Goal: Task Accomplishment & Management: Use online tool/utility

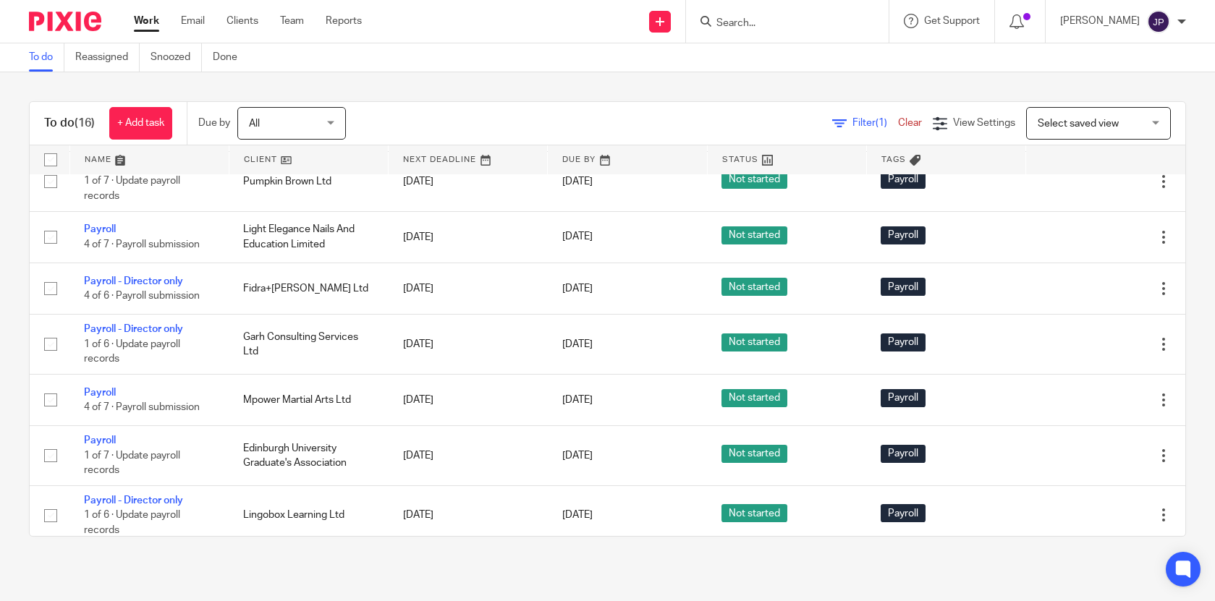
scroll to position [292, 0]
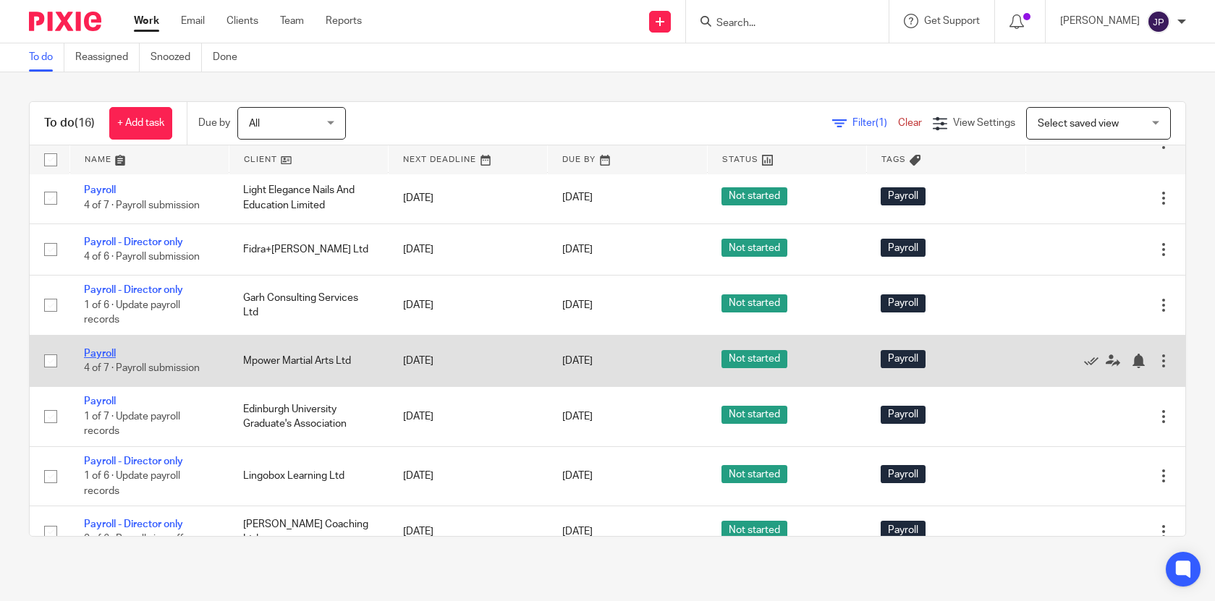
click at [112, 359] on link "Payroll" at bounding box center [100, 354] width 32 height 10
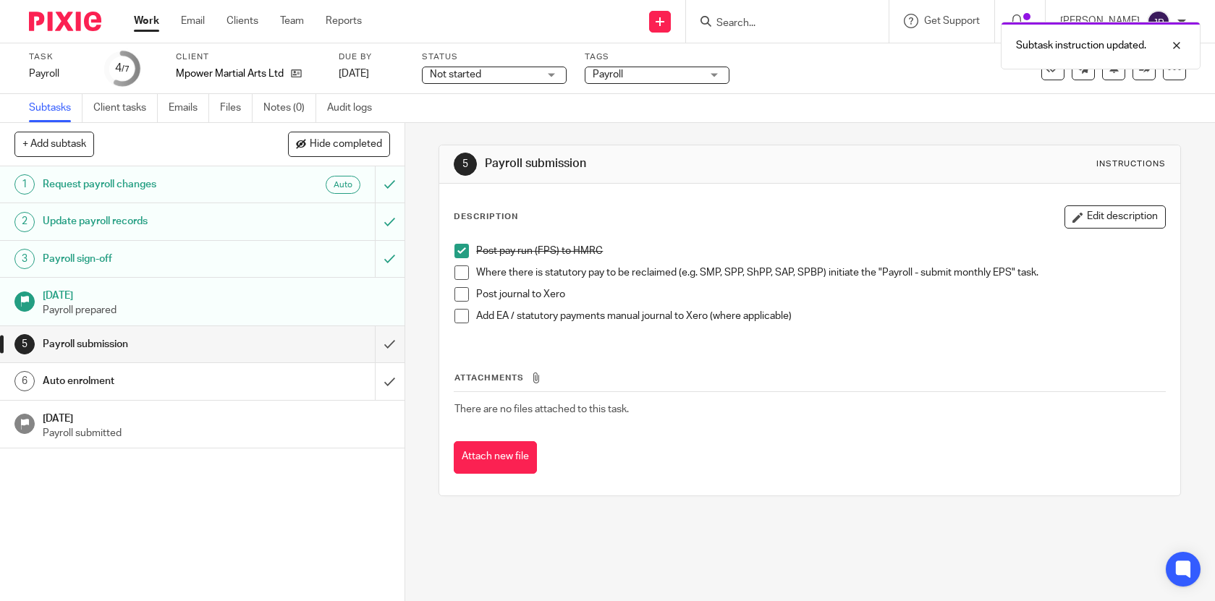
click at [460, 271] on span at bounding box center [461, 273] width 14 height 14
click at [457, 297] on span at bounding box center [461, 294] width 14 height 14
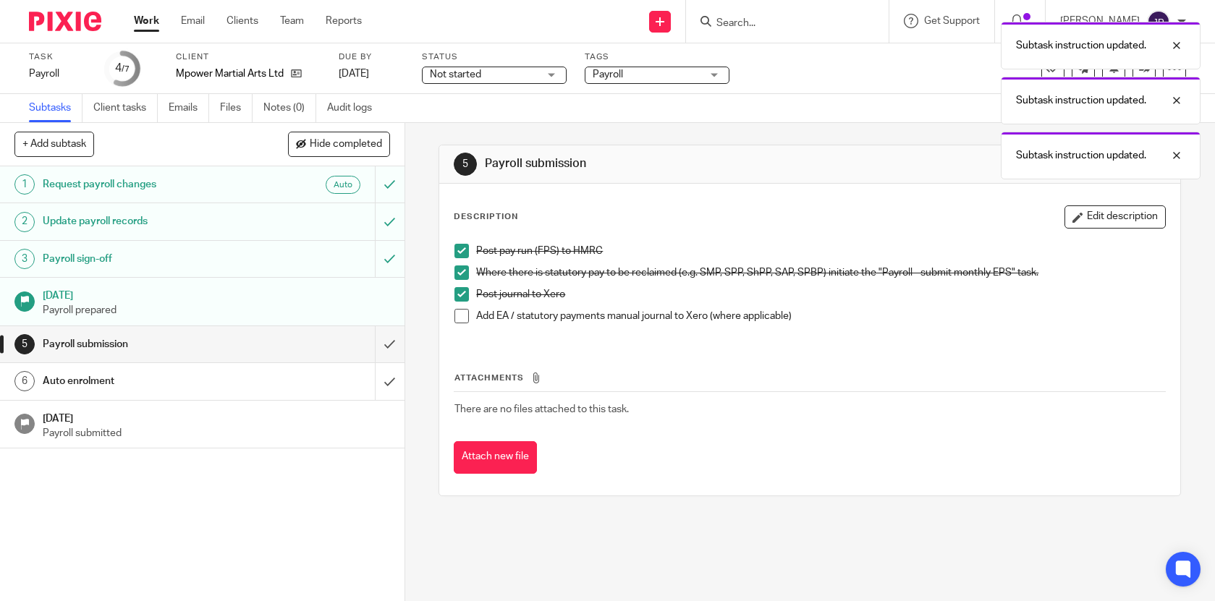
click at [457, 318] on span at bounding box center [461, 316] width 14 height 14
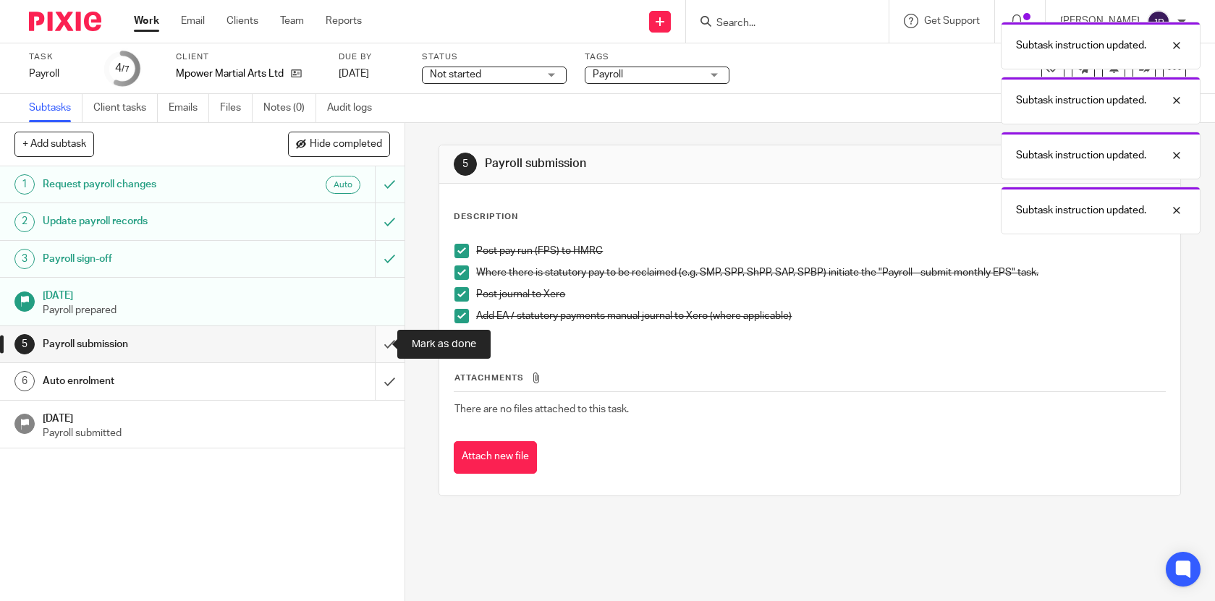
click at [371, 344] on input "submit" at bounding box center [202, 344] width 404 height 36
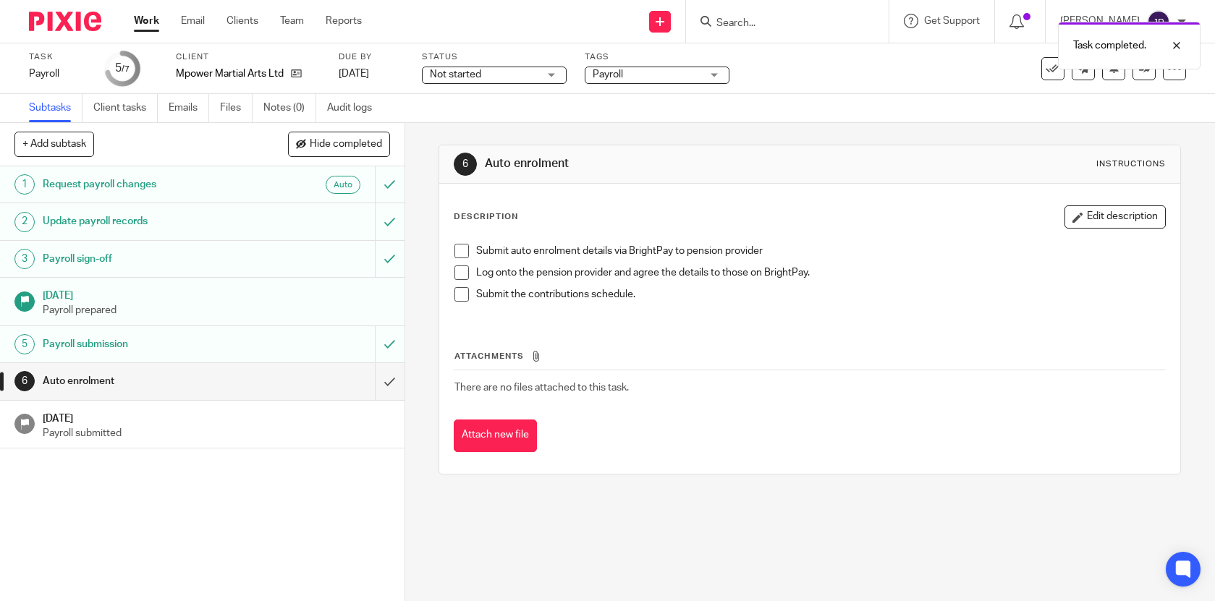
click at [457, 250] on span at bounding box center [461, 251] width 14 height 14
click at [457, 269] on span at bounding box center [461, 273] width 14 height 14
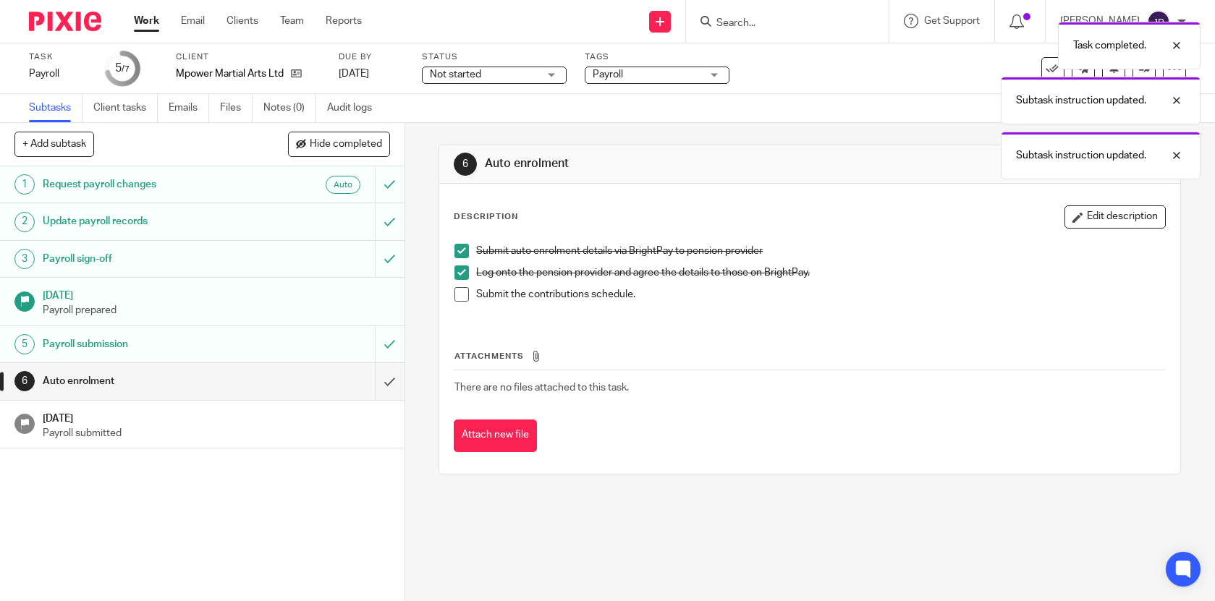
click at [458, 289] on span at bounding box center [461, 294] width 14 height 14
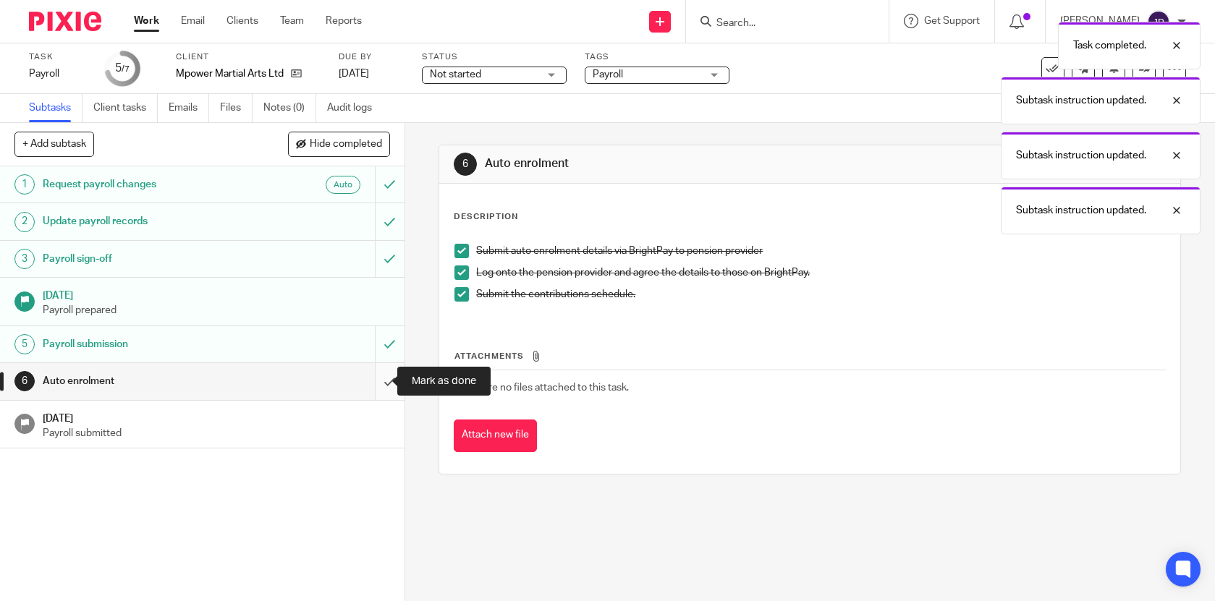
click at [382, 373] on input "submit" at bounding box center [202, 381] width 404 height 36
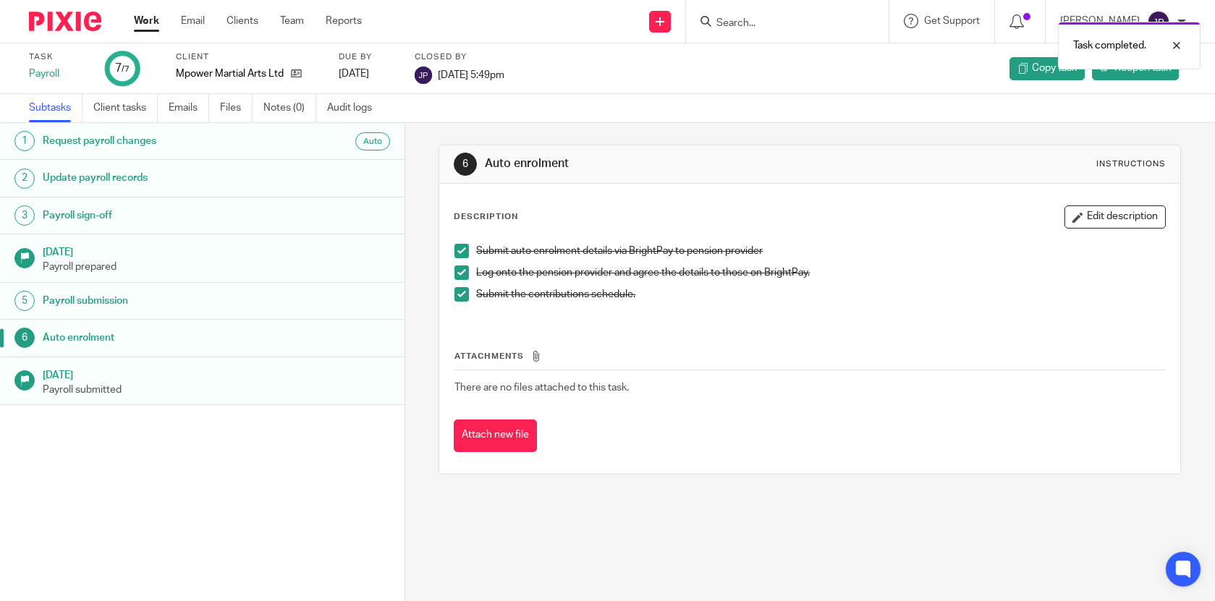
click at [147, 20] on link "Work" at bounding box center [146, 21] width 25 height 14
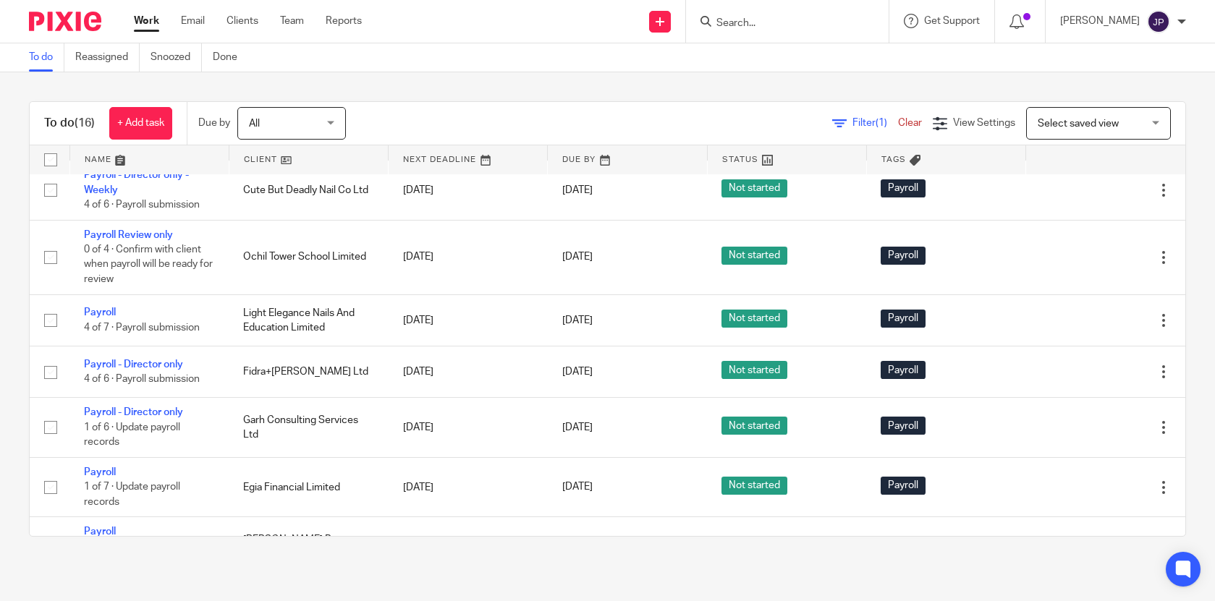
scroll to position [134, 0]
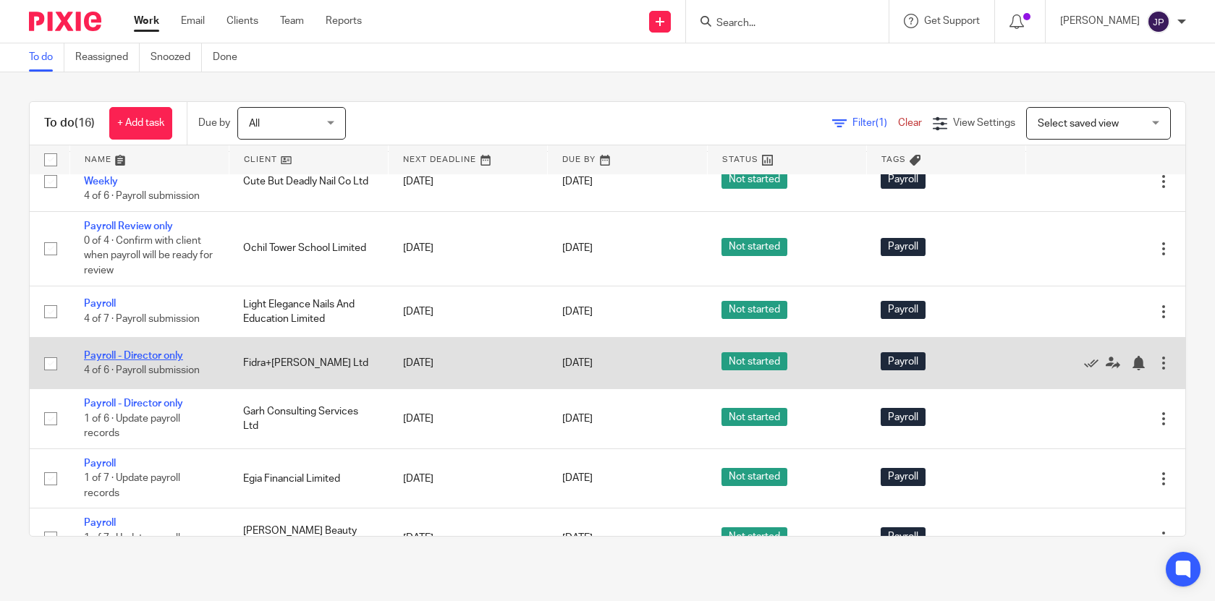
click at [140, 361] on link "Payroll - Director only" at bounding box center [133, 356] width 99 height 10
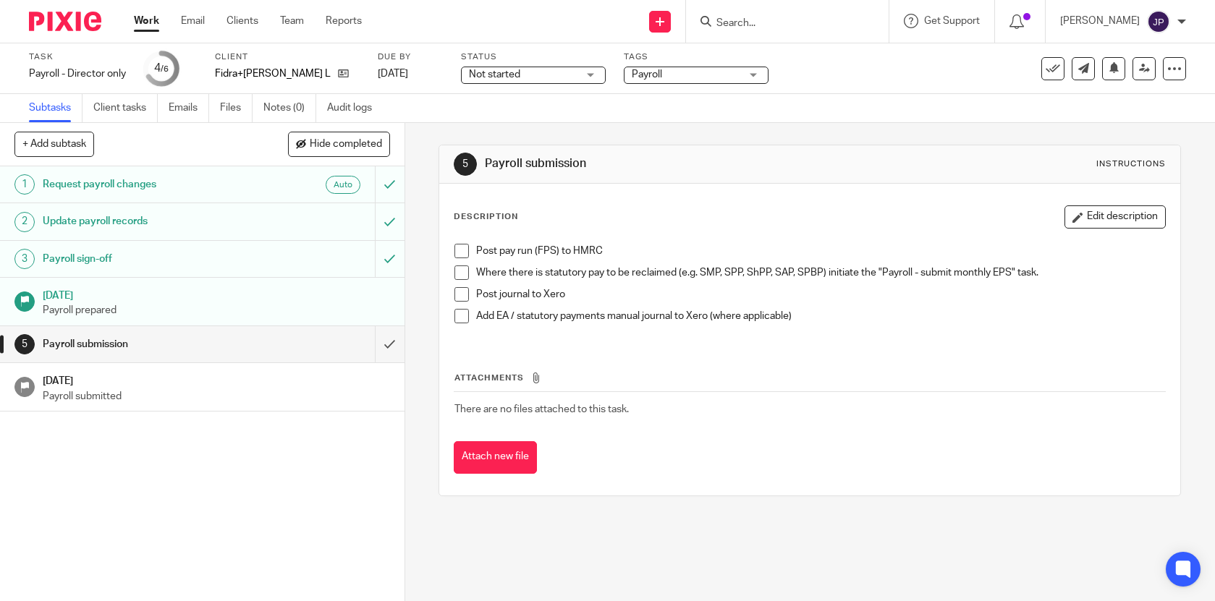
click at [459, 247] on span at bounding box center [461, 251] width 14 height 14
click at [459, 271] on span at bounding box center [461, 273] width 14 height 14
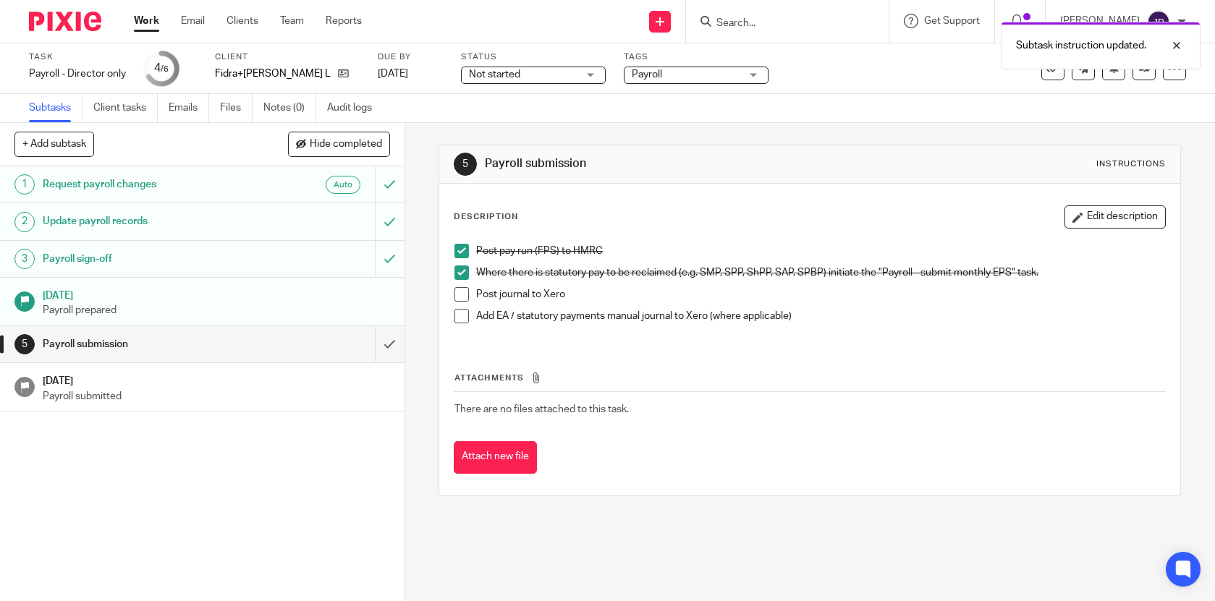
click at [459, 288] on span at bounding box center [461, 294] width 14 height 14
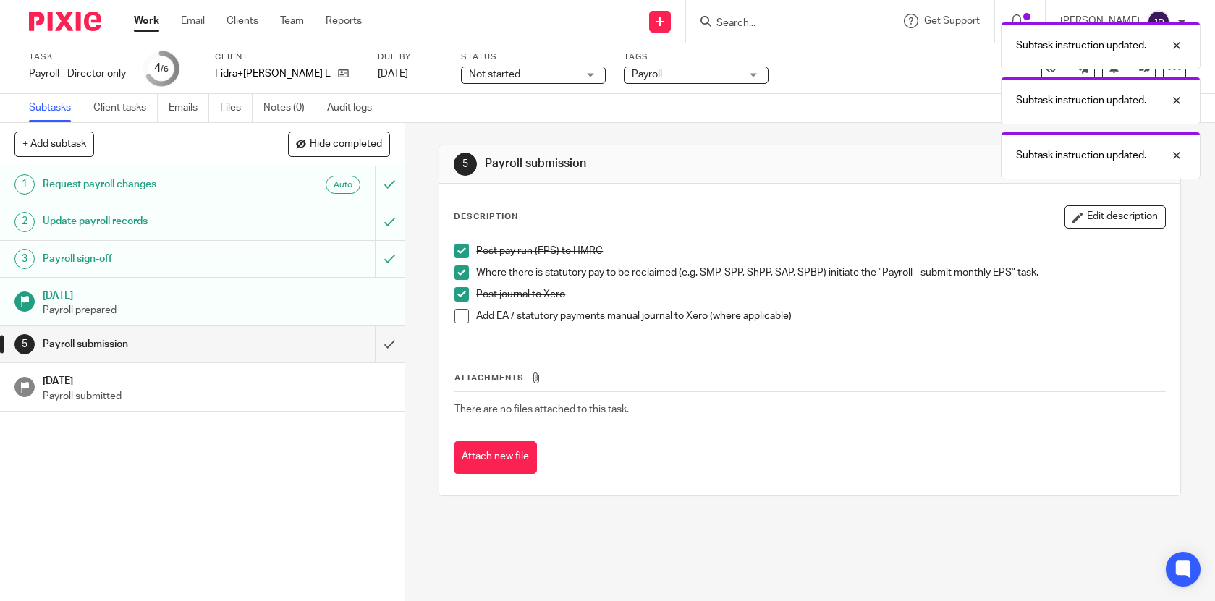
click at [459, 319] on span at bounding box center [461, 316] width 14 height 14
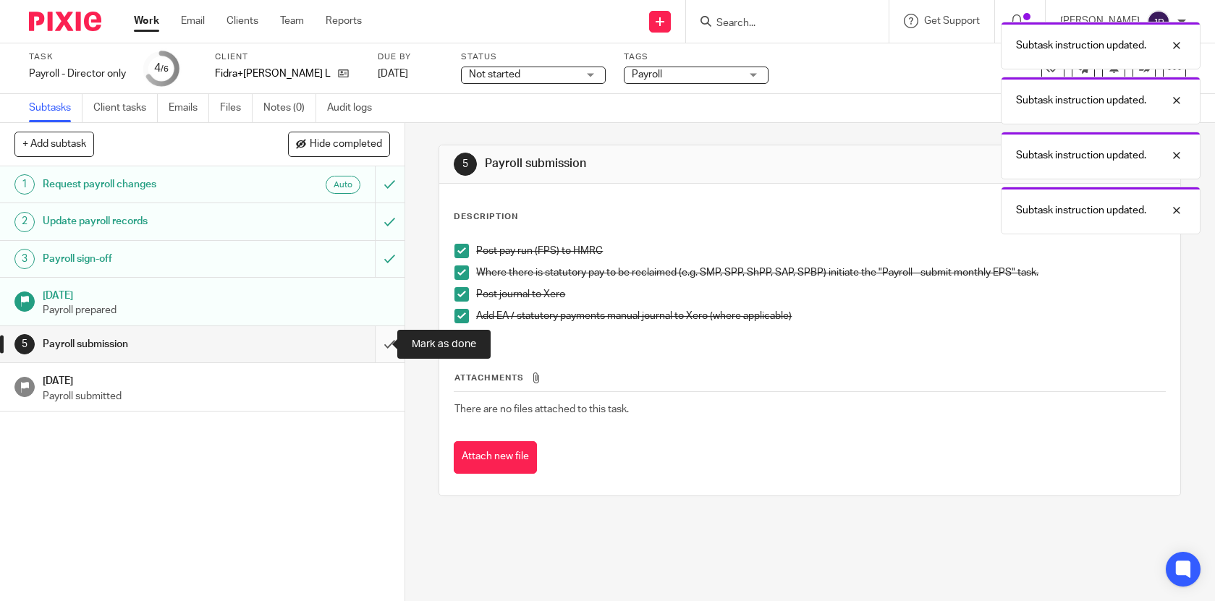
click at [373, 342] on input "submit" at bounding box center [202, 344] width 404 height 36
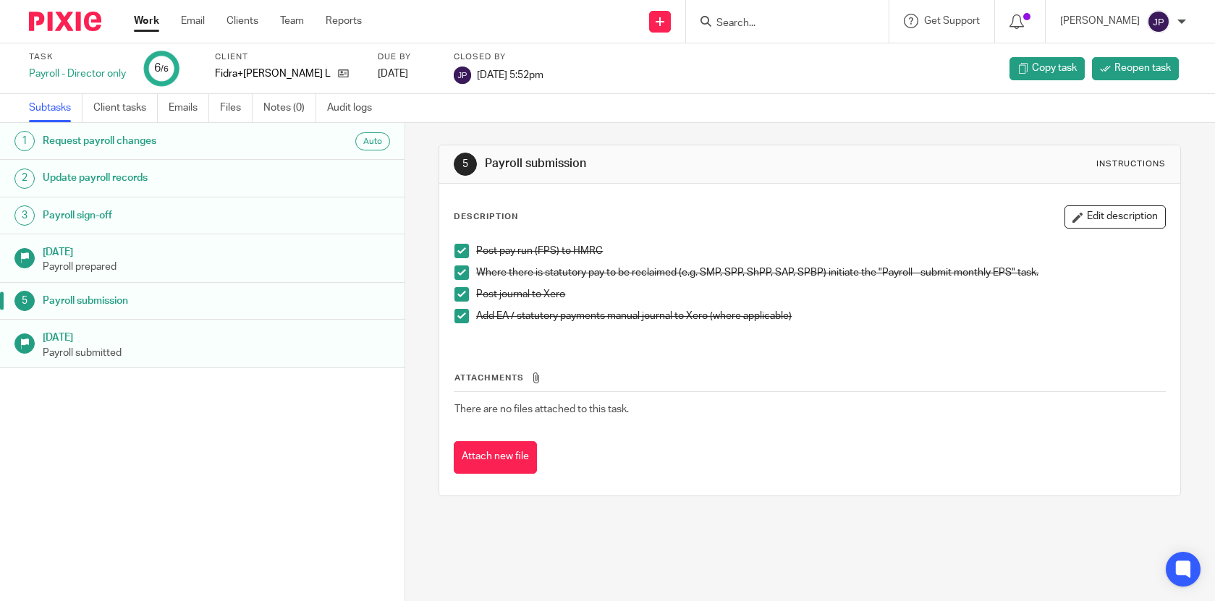
click at [148, 25] on link "Work" at bounding box center [146, 21] width 25 height 14
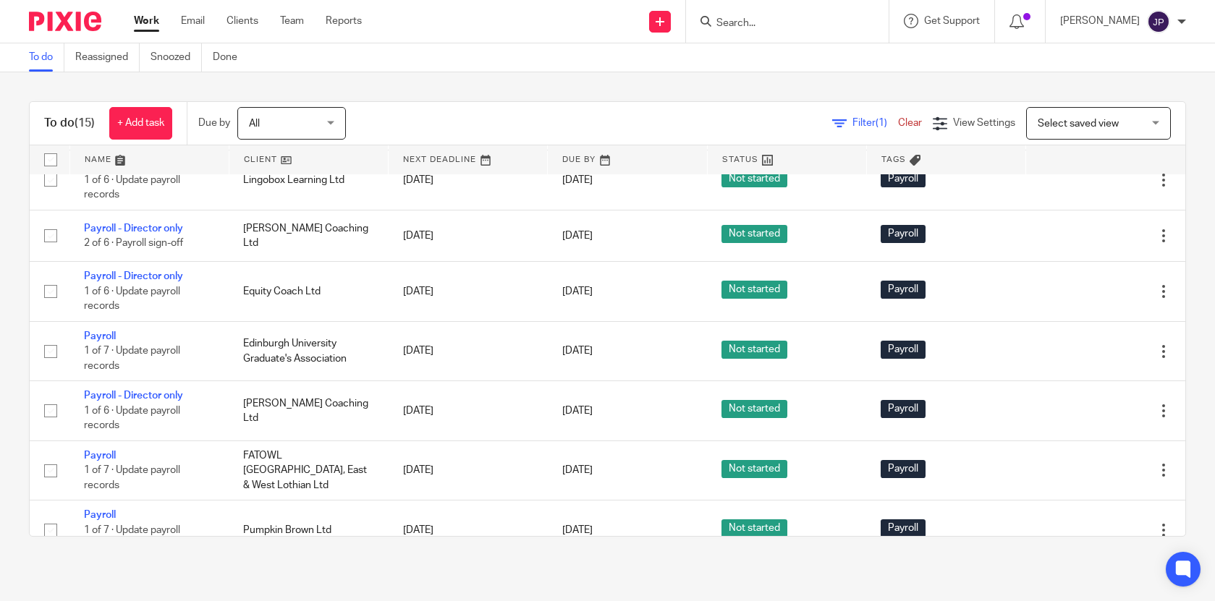
scroll to position [543, 0]
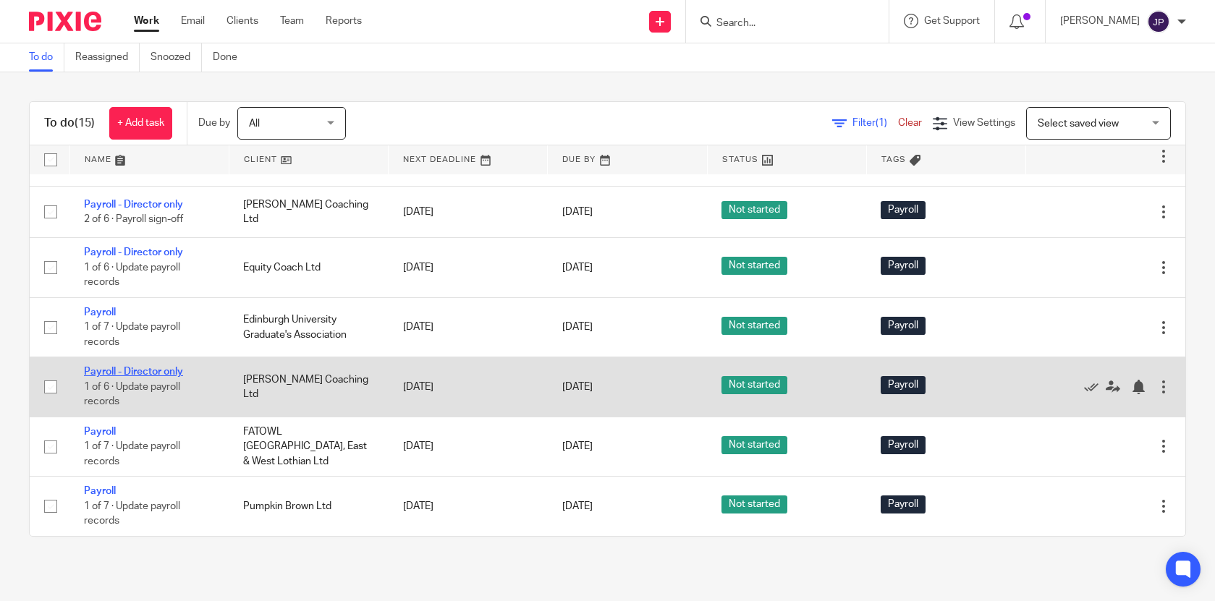
click at [130, 369] on link "Payroll - Director only" at bounding box center [133, 372] width 99 height 10
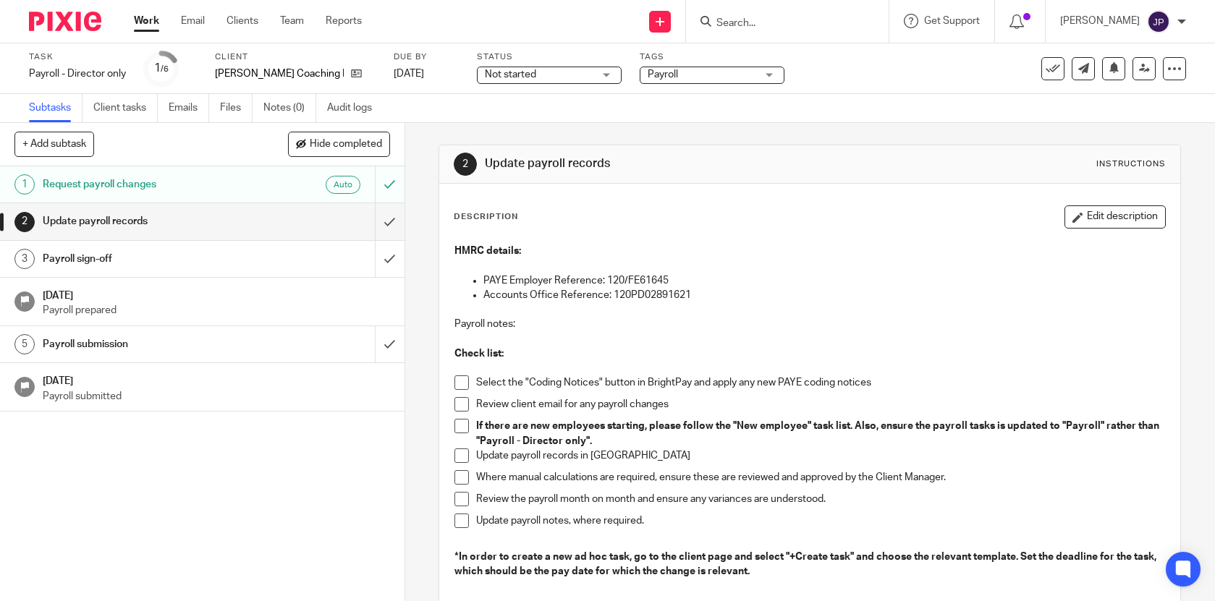
click at [462, 387] on span at bounding box center [461, 383] width 14 height 14
click at [462, 399] on span at bounding box center [461, 404] width 14 height 14
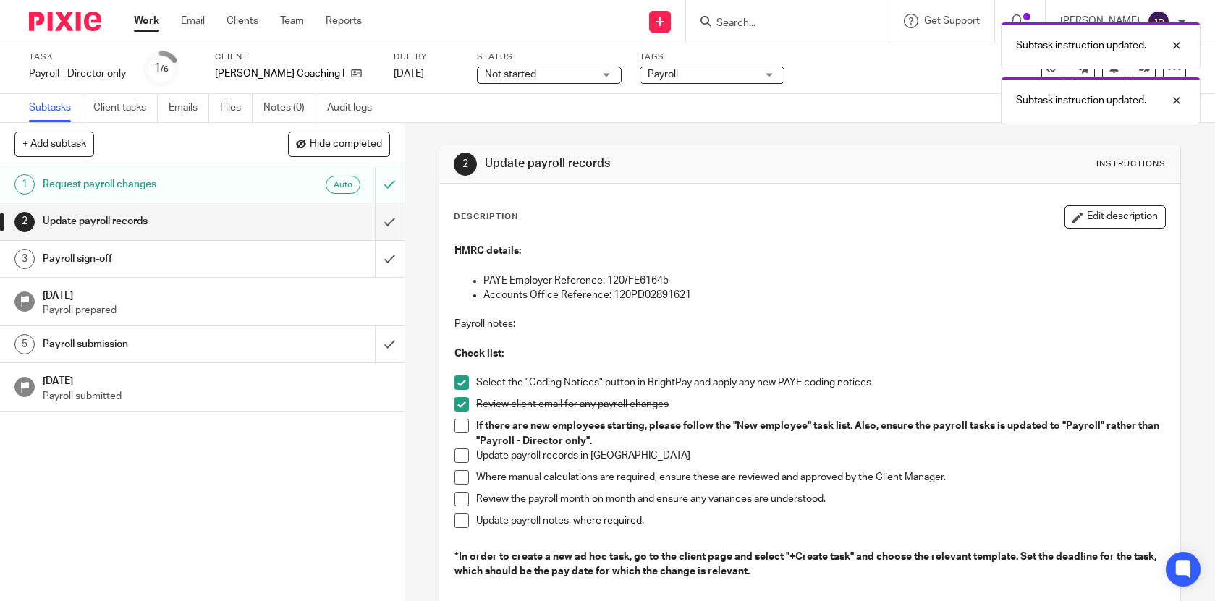
click at [457, 424] on span at bounding box center [461, 426] width 14 height 14
click at [457, 460] on span at bounding box center [461, 456] width 14 height 14
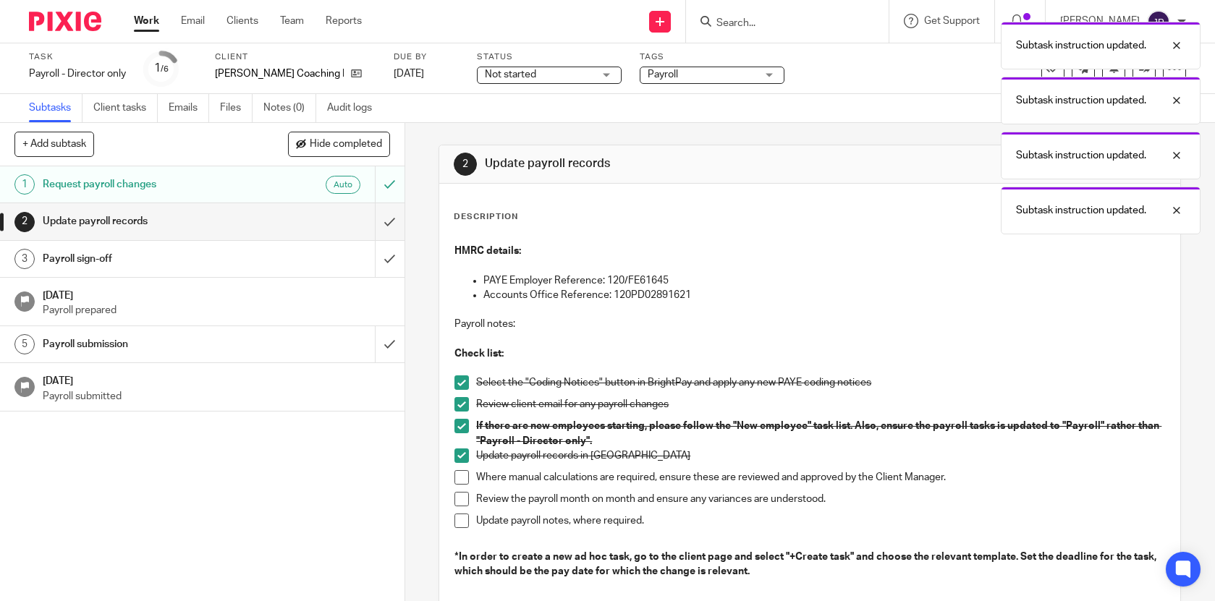
click at [457, 480] on span at bounding box center [461, 477] width 14 height 14
click at [457, 496] on span at bounding box center [461, 499] width 14 height 14
click at [457, 514] on span at bounding box center [461, 521] width 14 height 14
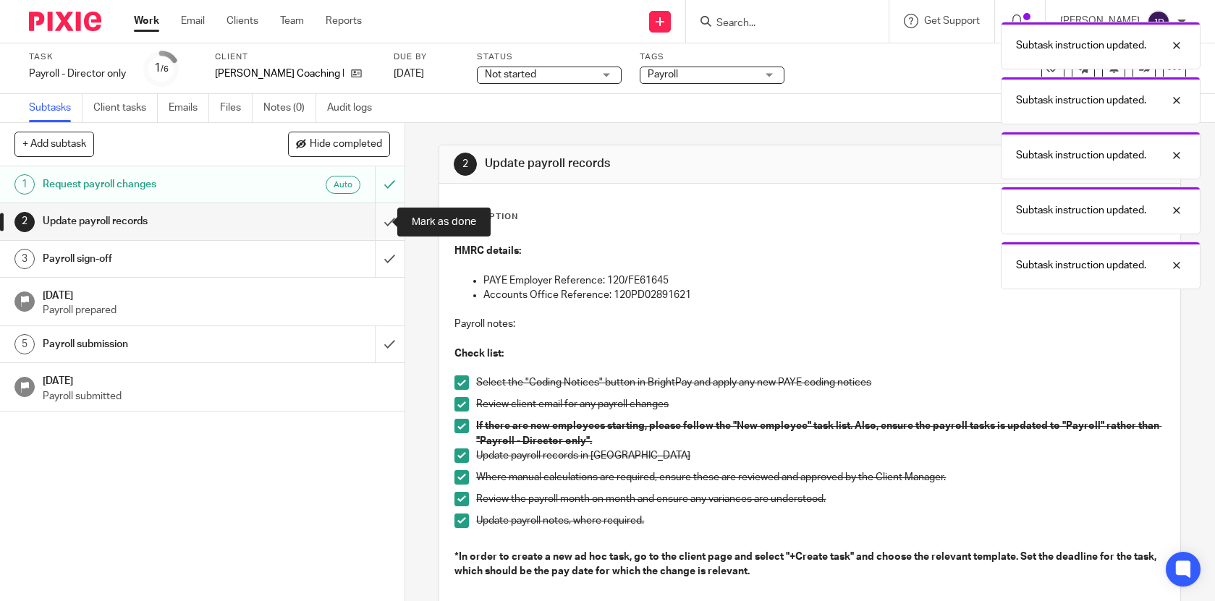
click at [375, 217] on input "submit" at bounding box center [202, 221] width 404 height 36
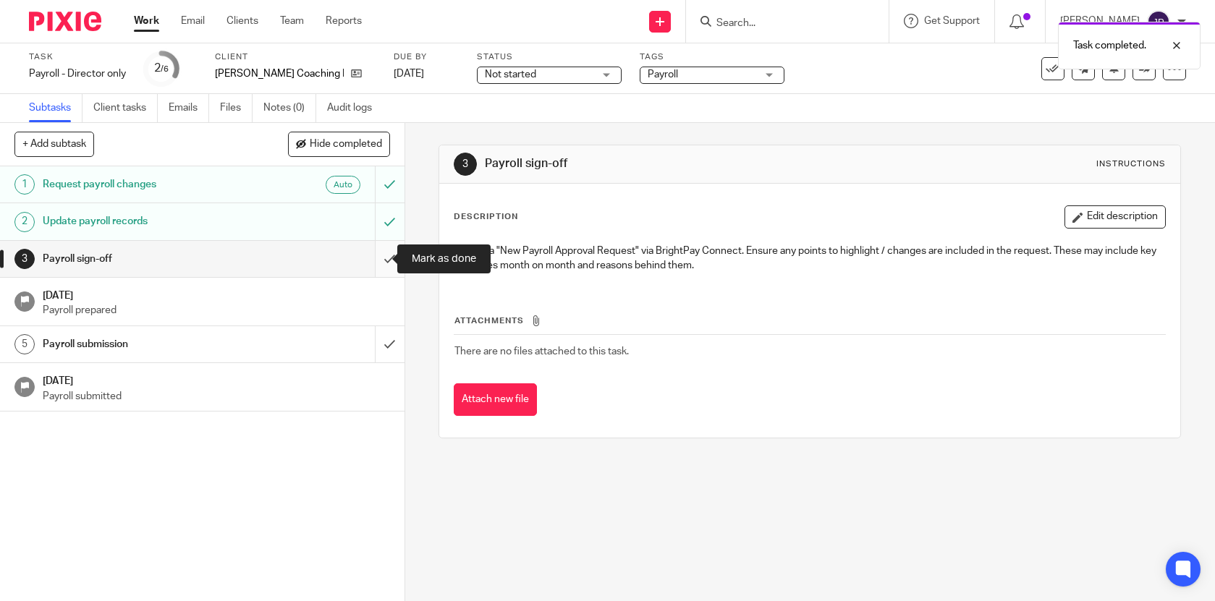
click at [381, 243] on input "submit" at bounding box center [202, 259] width 404 height 36
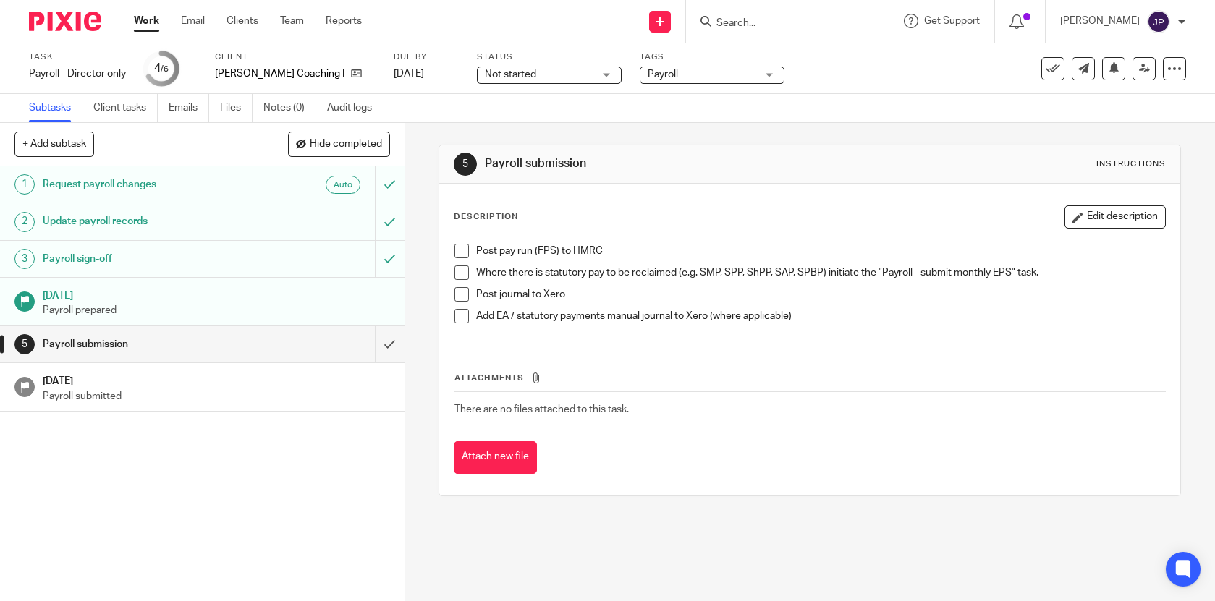
click at [151, 16] on link "Work" at bounding box center [146, 21] width 25 height 14
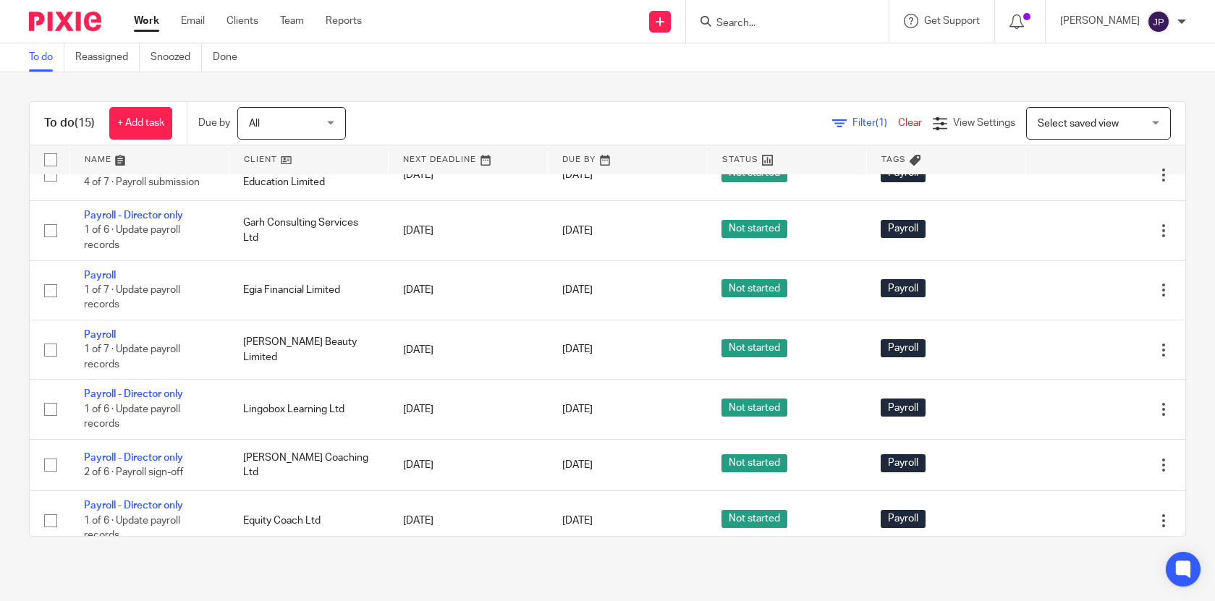
scroll to position [279, 0]
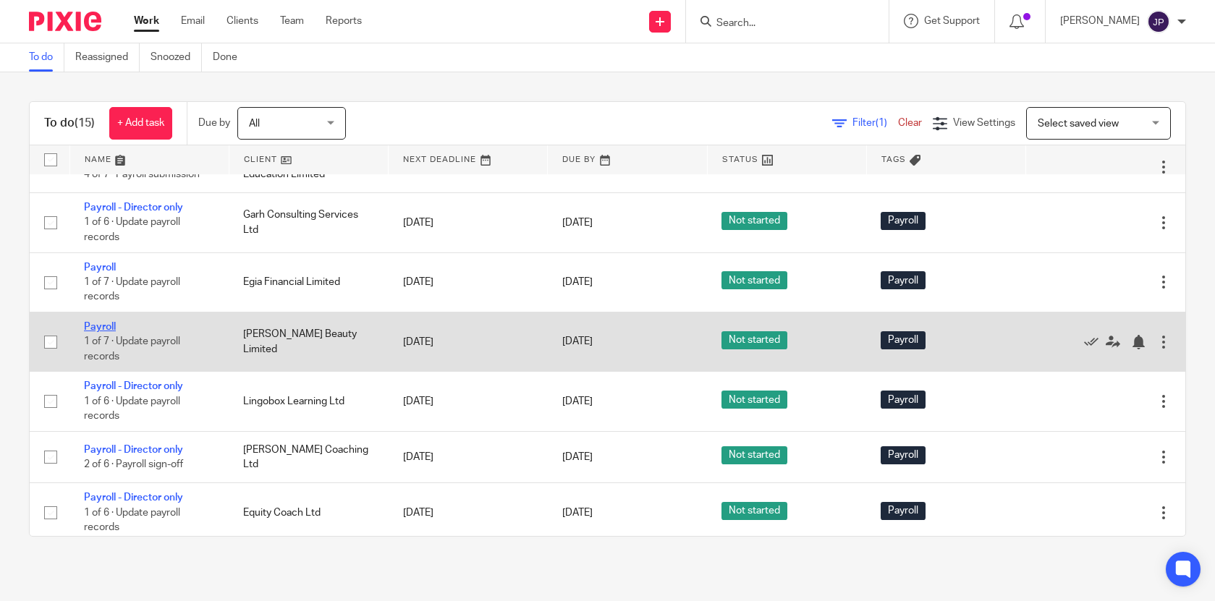
click at [109, 332] on link "Payroll" at bounding box center [100, 327] width 32 height 10
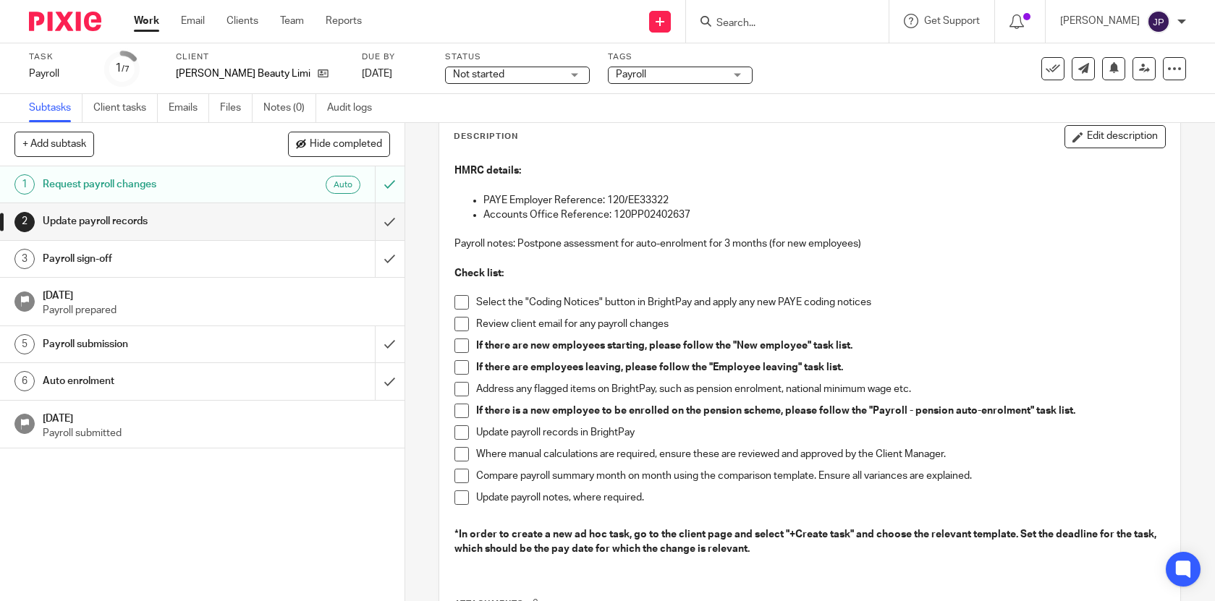
scroll to position [83, 0]
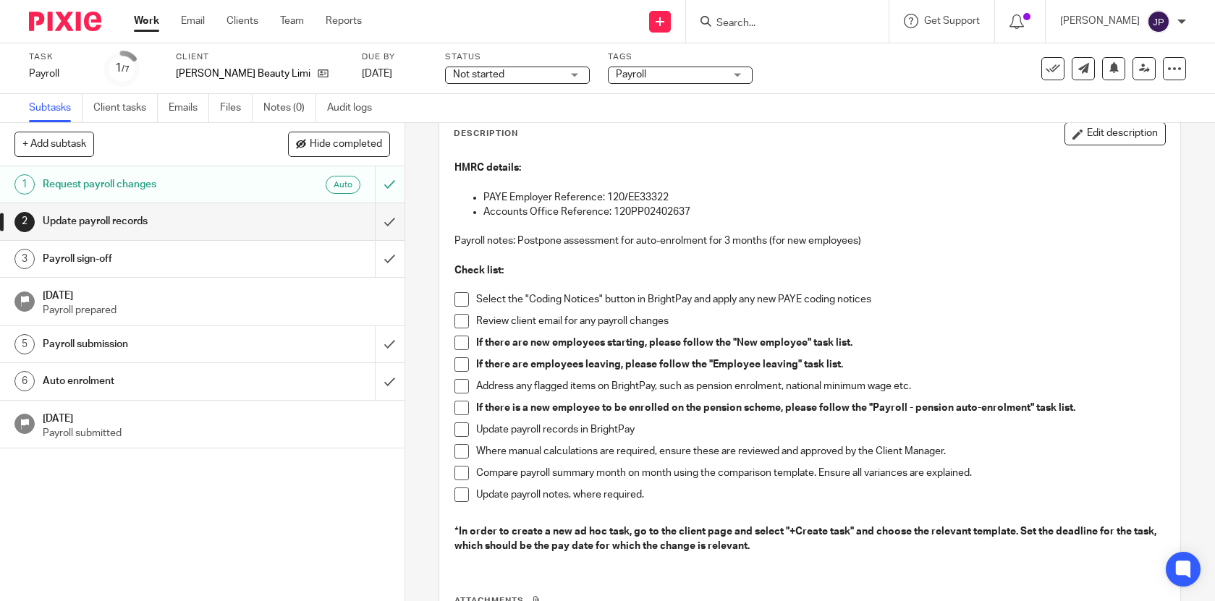
click at [460, 294] on span at bounding box center [461, 299] width 14 height 14
click at [460, 318] on span at bounding box center [461, 321] width 14 height 14
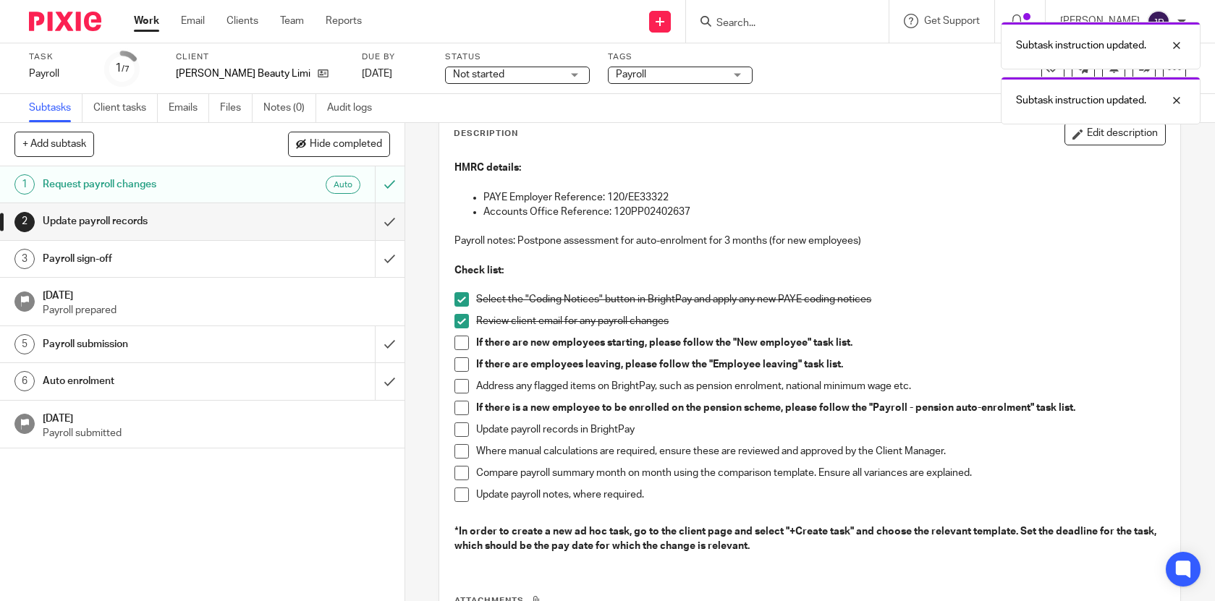
click at [460, 347] on span at bounding box center [461, 343] width 14 height 14
click at [459, 370] on span at bounding box center [461, 364] width 14 height 14
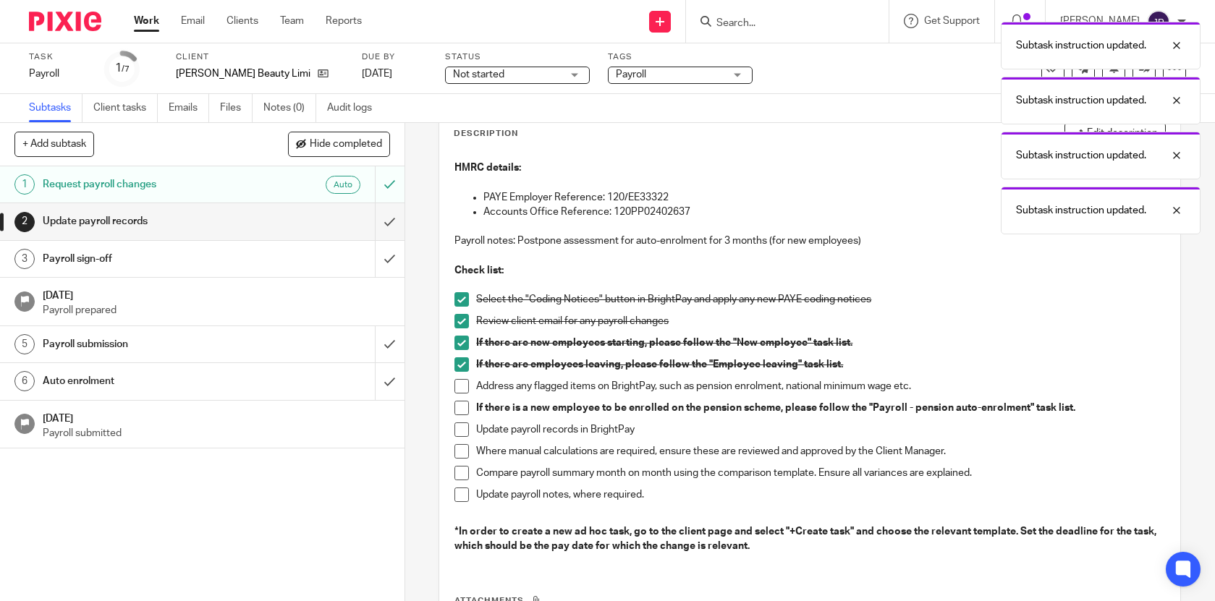
click at [459, 389] on span at bounding box center [461, 386] width 14 height 14
click at [459, 414] on span at bounding box center [461, 408] width 14 height 14
click at [459, 431] on span at bounding box center [461, 430] width 14 height 14
click at [459, 452] on span at bounding box center [461, 451] width 14 height 14
click at [459, 478] on span at bounding box center [461, 473] width 14 height 14
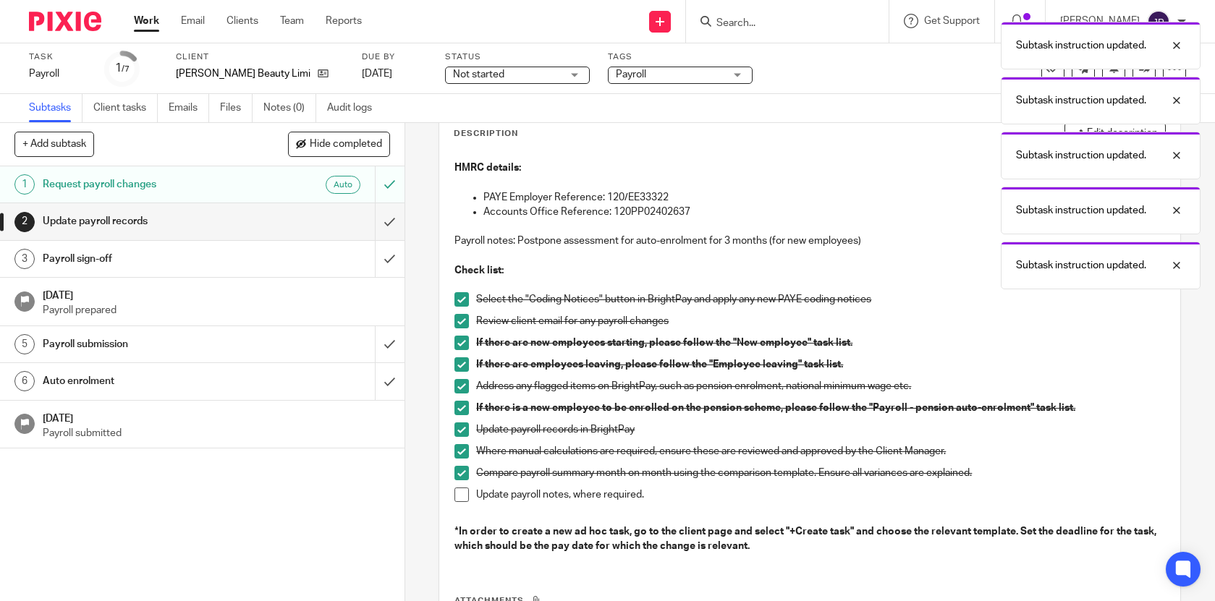
click at [459, 496] on span at bounding box center [461, 495] width 14 height 14
click at [387, 211] on input "submit" at bounding box center [202, 221] width 404 height 36
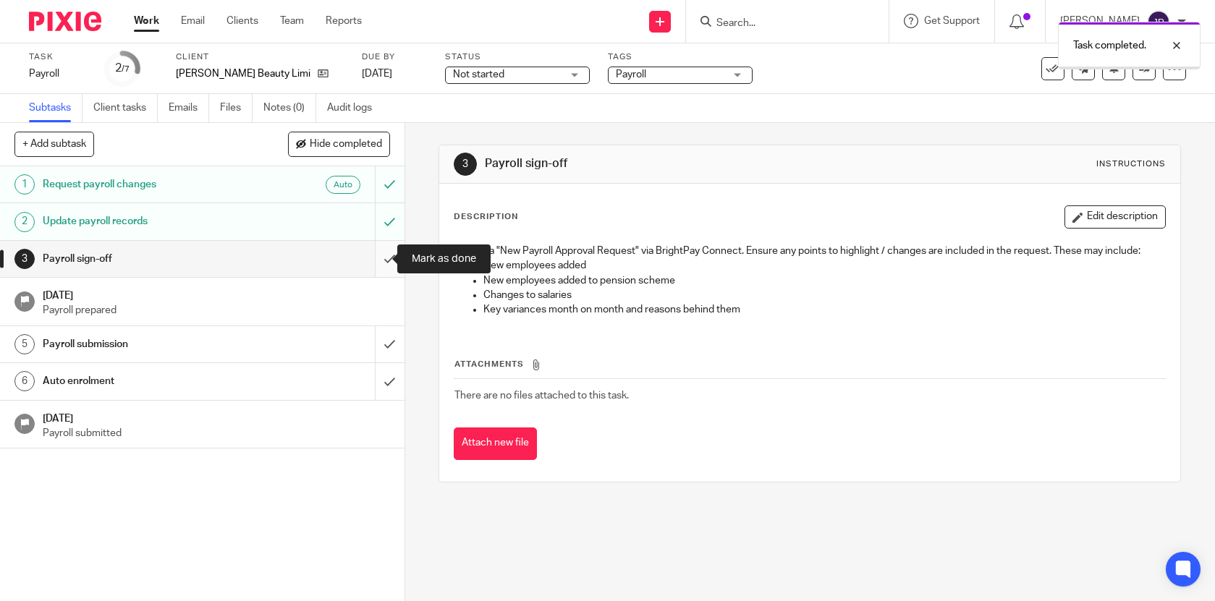
drag, startPoint x: 0, startPoint y: 0, endPoint x: 386, endPoint y: 257, distance: 463.4
click at [386, 257] on input "submit" at bounding box center [202, 259] width 404 height 36
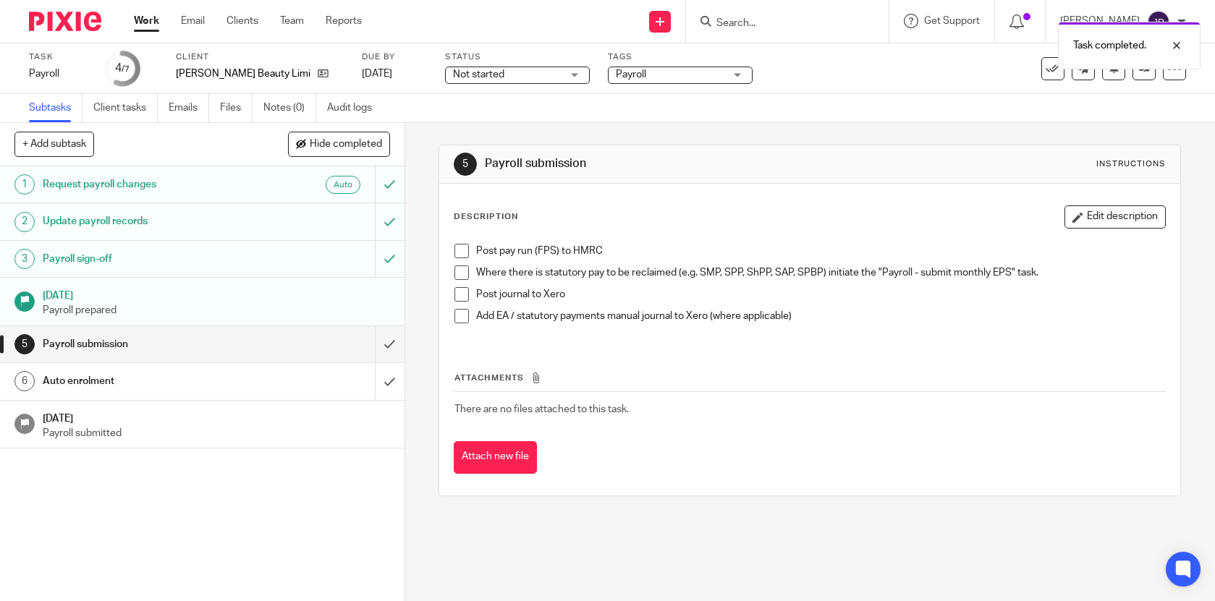
click at [147, 17] on link "Work" at bounding box center [146, 21] width 25 height 14
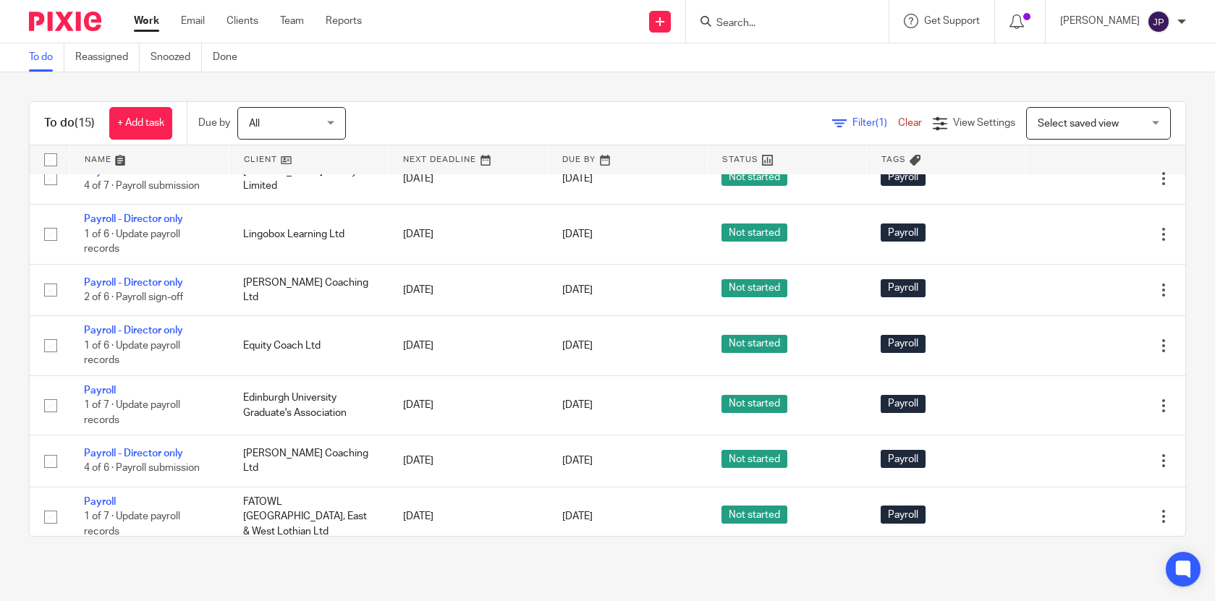
scroll to position [526, 0]
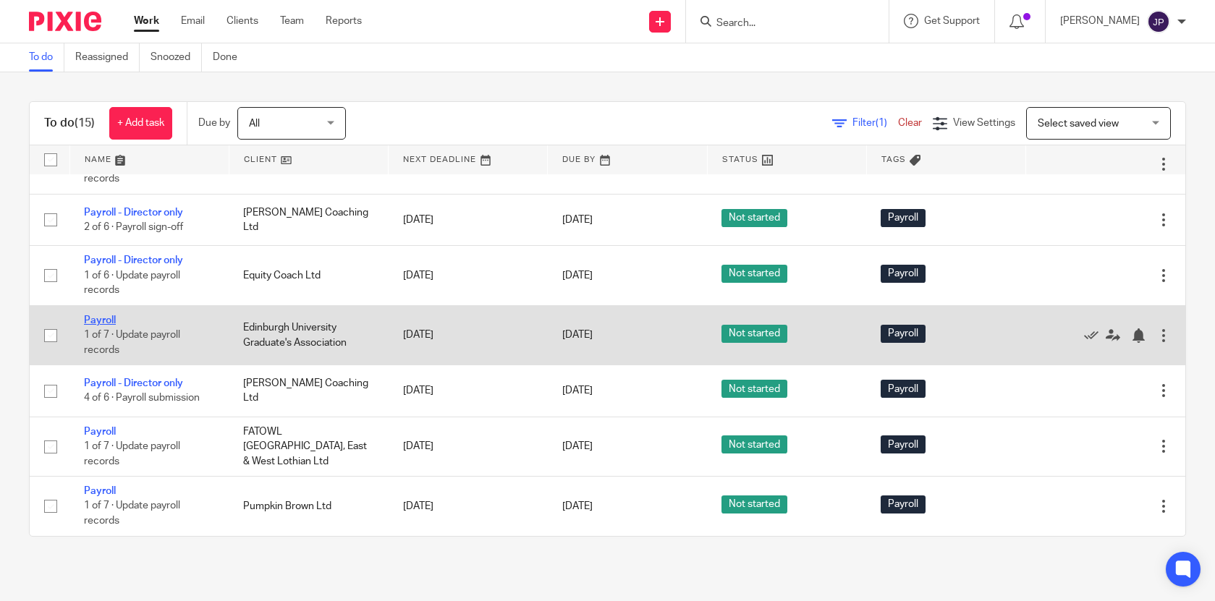
click at [105, 317] on link "Payroll" at bounding box center [100, 320] width 32 height 10
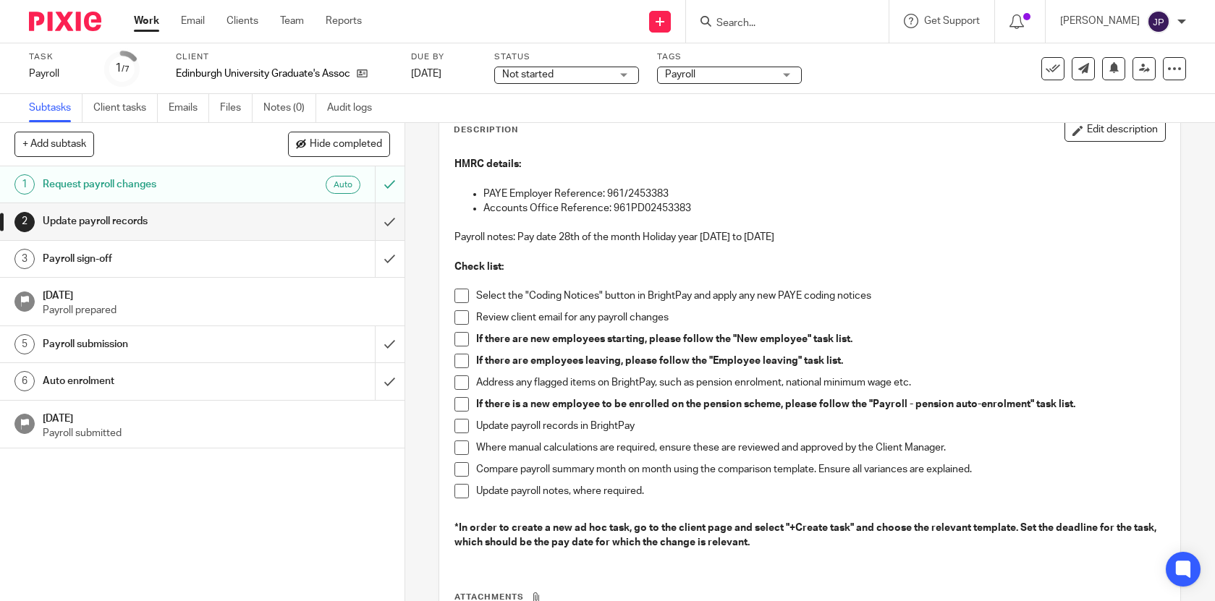
scroll to position [89, 0]
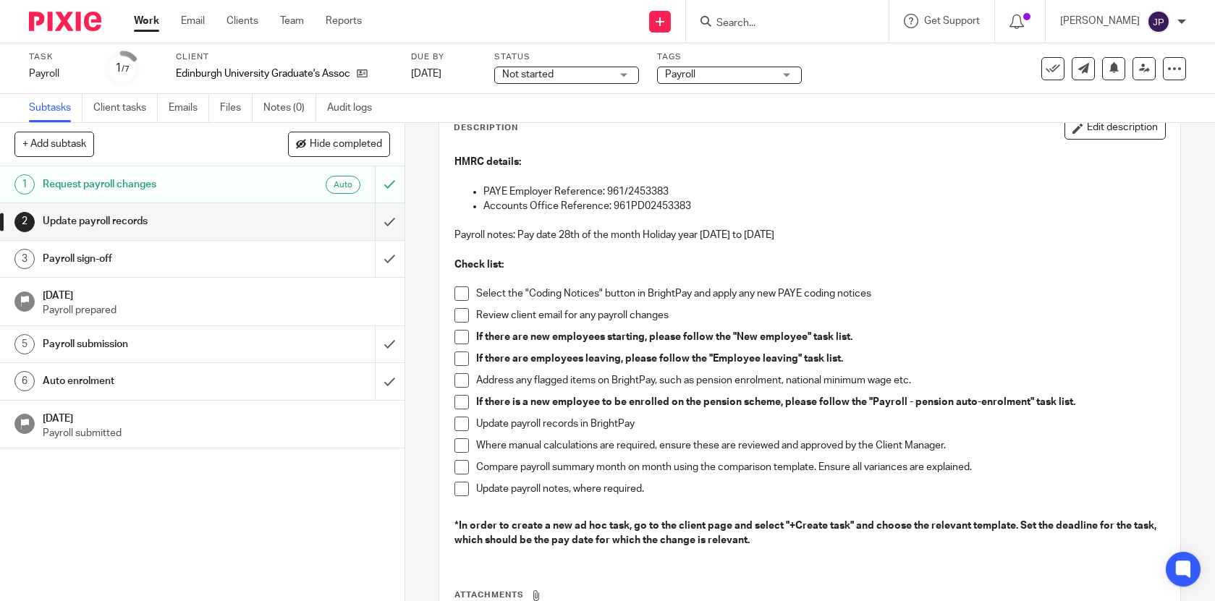
click at [459, 294] on span at bounding box center [461, 294] width 14 height 14
click at [459, 315] on span at bounding box center [461, 315] width 14 height 14
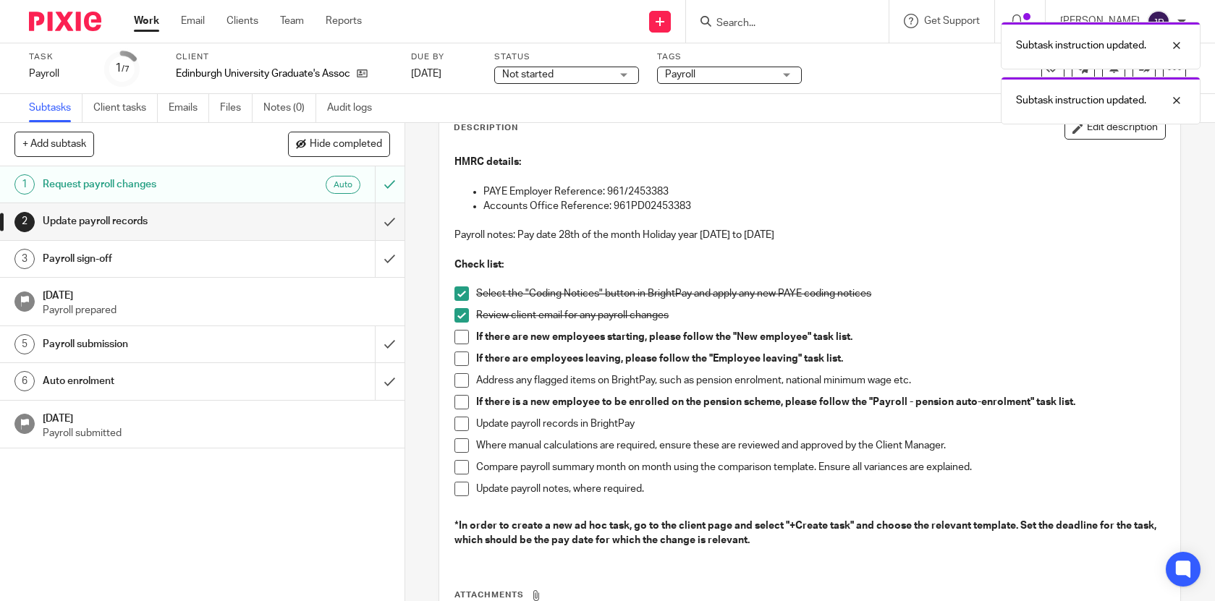
click at [459, 344] on span at bounding box center [461, 337] width 14 height 14
click at [458, 358] on span at bounding box center [461, 359] width 14 height 14
click at [458, 376] on span at bounding box center [461, 380] width 14 height 14
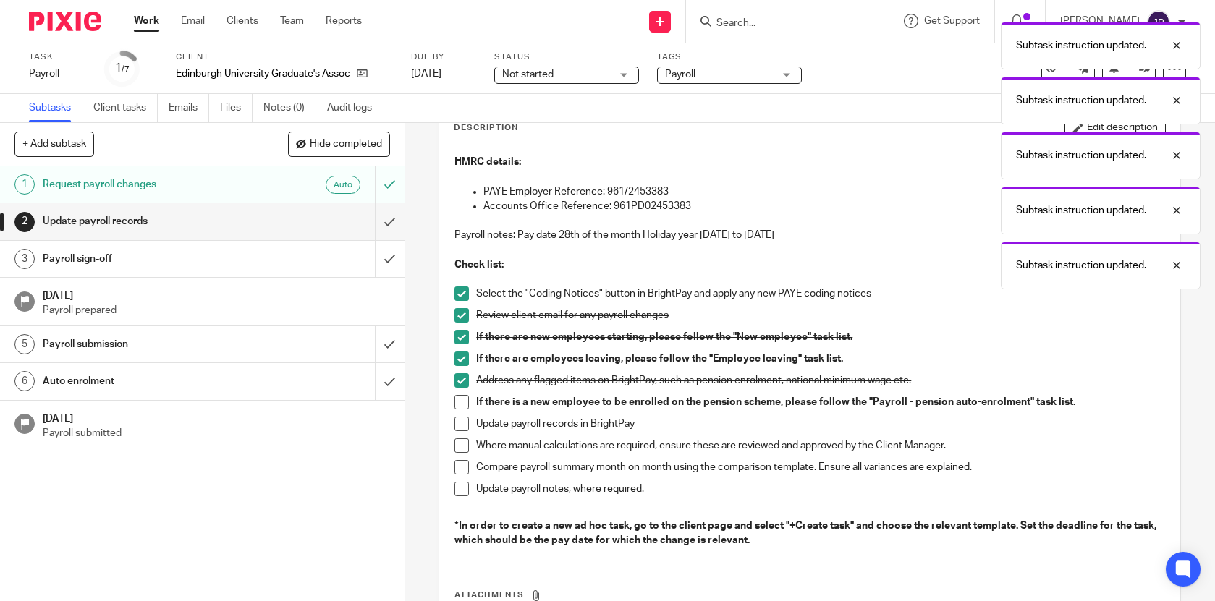
click at [455, 404] on span at bounding box center [461, 402] width 14 height 14
click at [455, 418] on span at bounding box center [461, 424] width 14 height 14
click at [455, 447] on span at bounding box center [461, 445] width 14 height 14
click at [455, 465] on span at bounding box center [461, 467] width 14 height 14
click at [455, 486] on span at bounding box center [461, 489] width 14 height 14
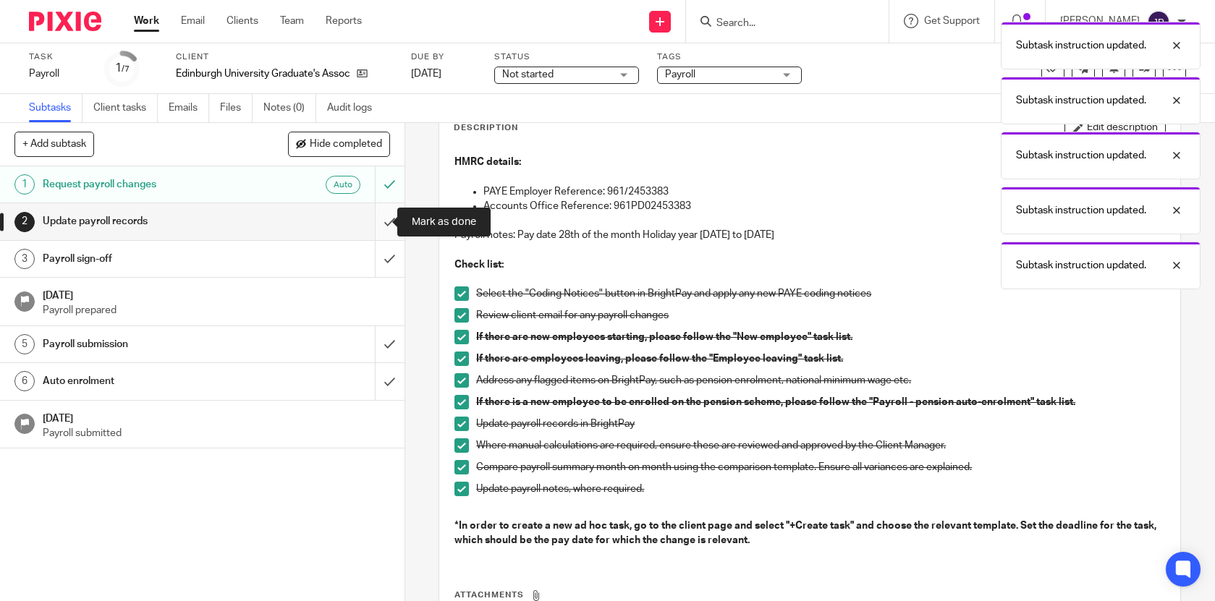
click at [373, 223] on input "submit" at bounding box center [202, 221] width 404 height 36
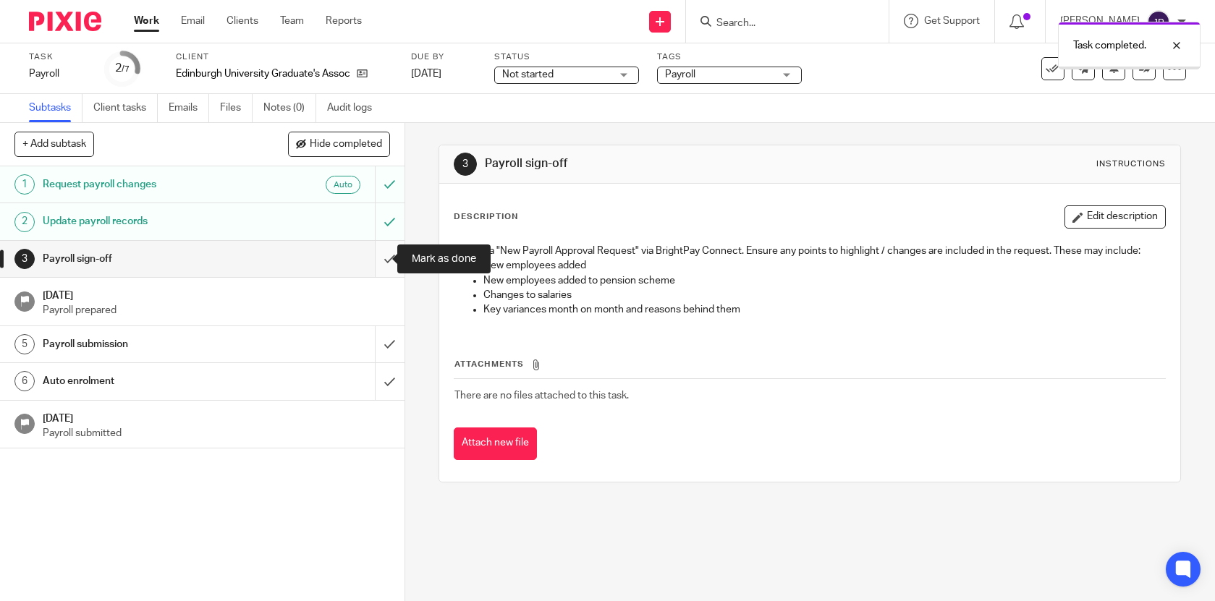
click at [384, 260] on input "submit" at bounding box center [202, 259] width 404 height 36
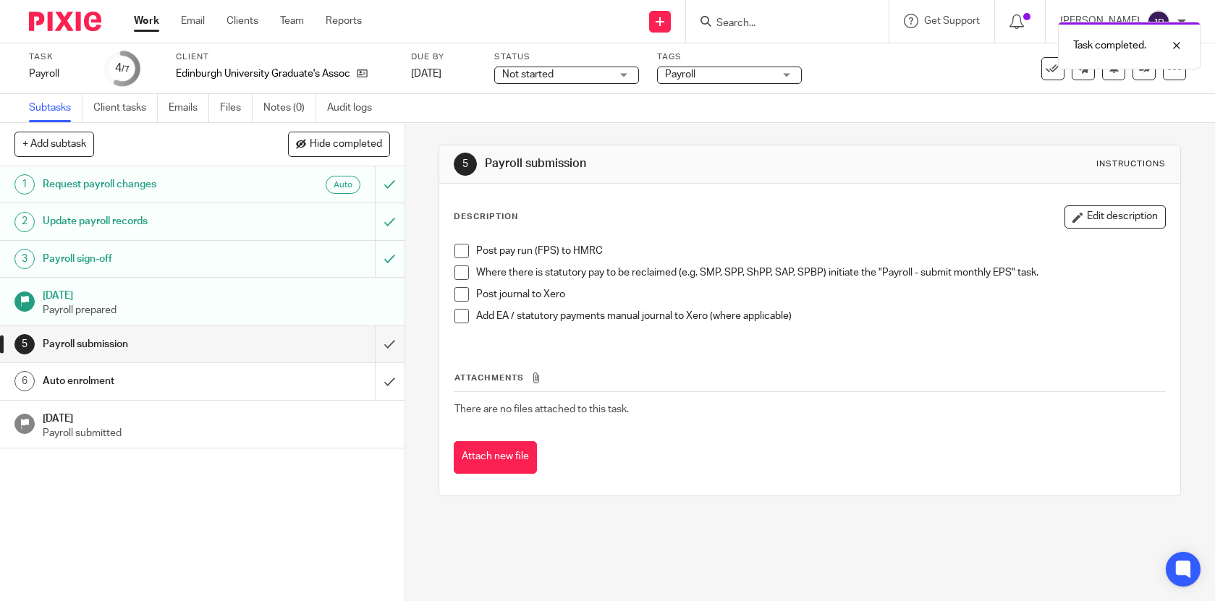
click at [146, 27] on link "Work" at bounding box center [146, 21] width 25 height 14
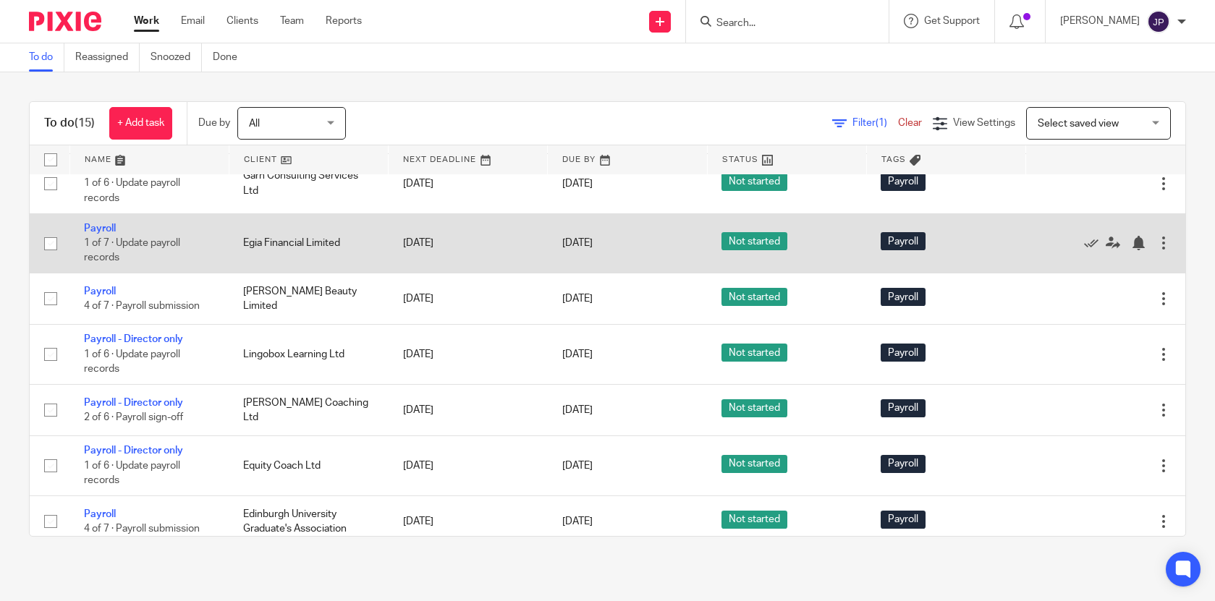
scroll to position [347, 0]
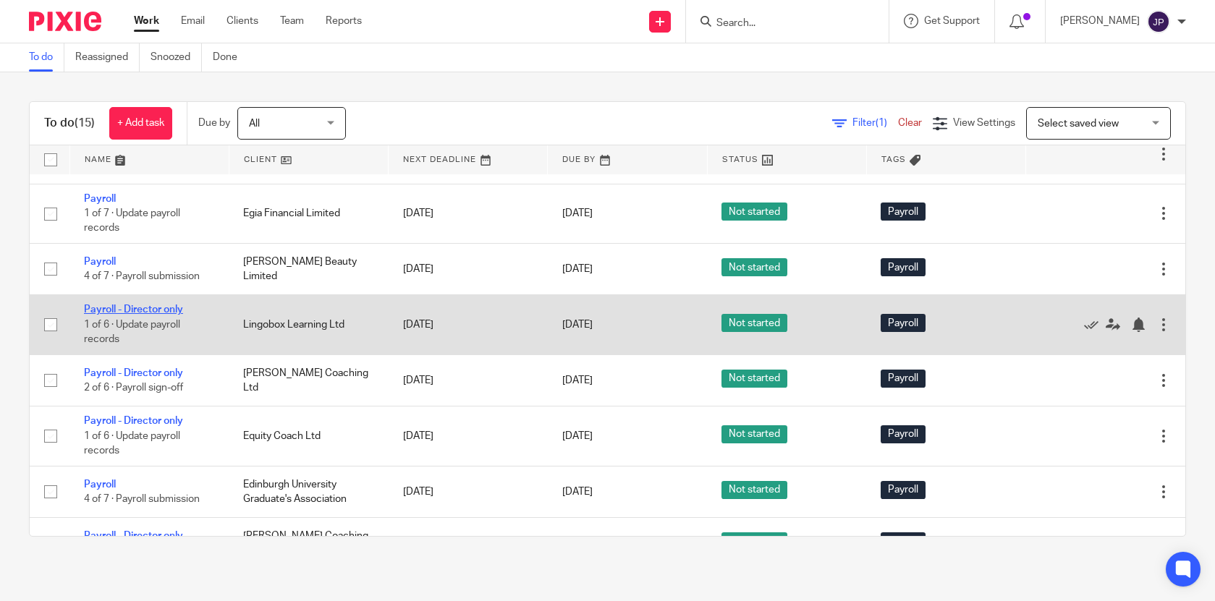
click at [139, 315] on link "Payroll - Director only" at bounding box center [133, 310] width 99 height 10
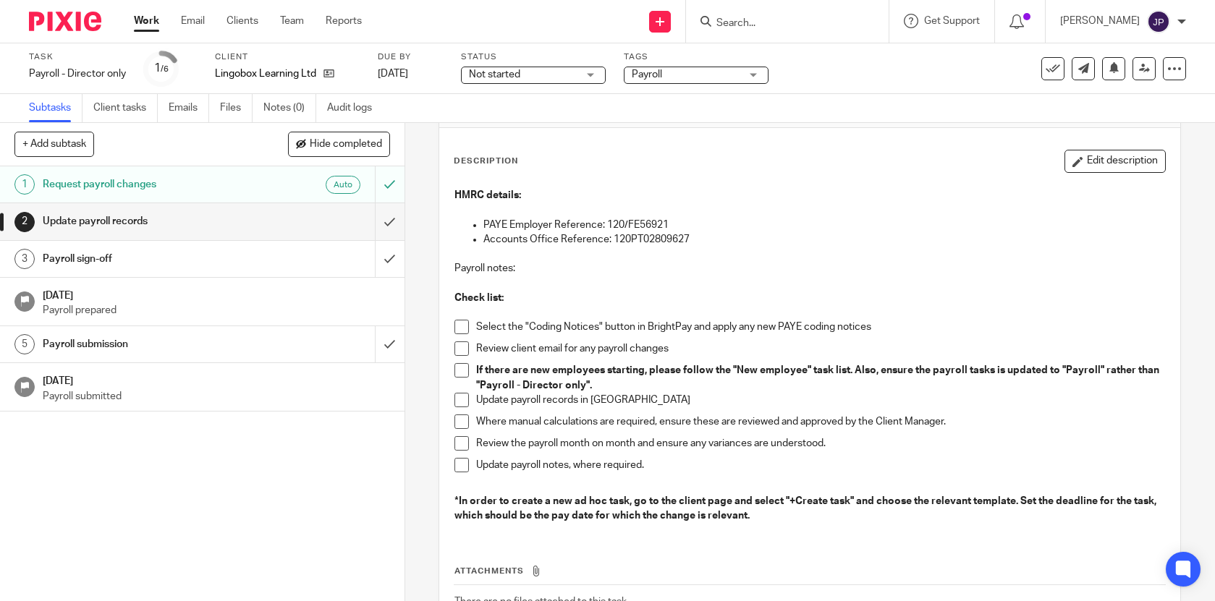
scroll to position [77, 0]
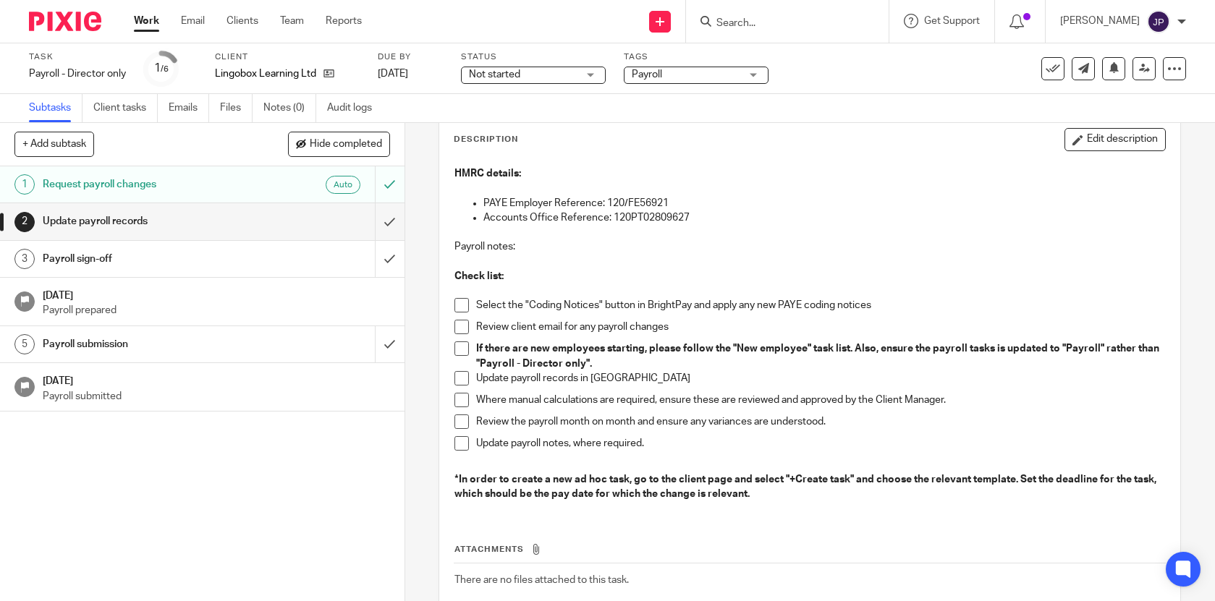
click at [454, 307] on span at bounding box center [461, 305] width 14 height 14
click at [458, 322] on span at bounding box center [461, 327] width 14 height 14
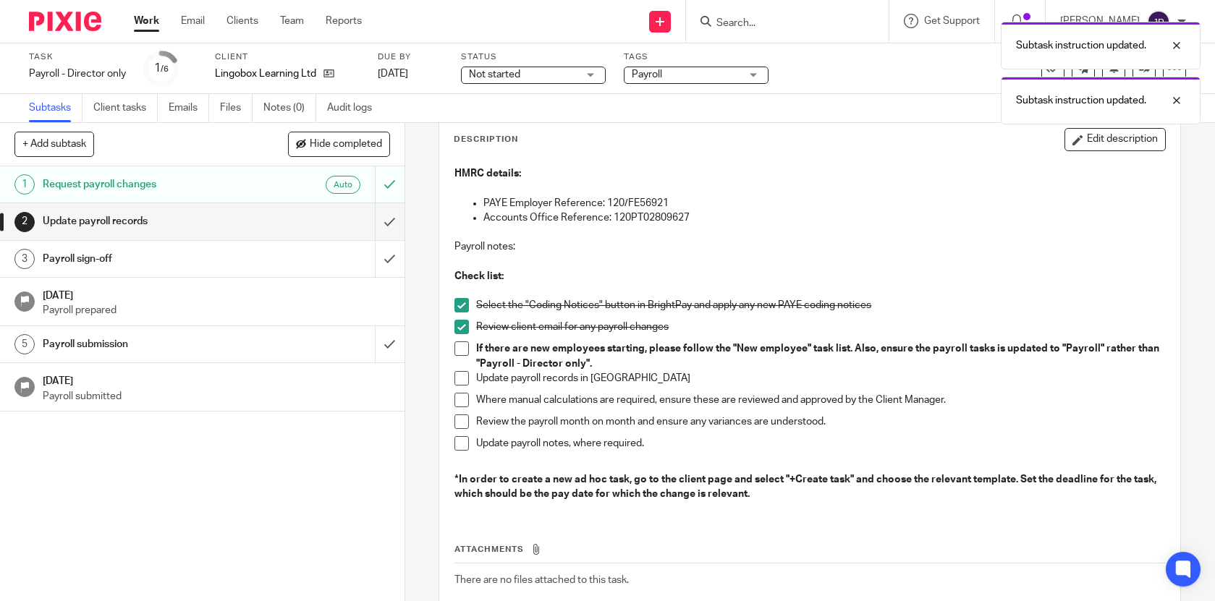
click at [458, 353] on span at bounding box center [461, 349] width 14 height 14
click at [458, 371] on li "Update payroll records in Brightpay" at bounding box center [809, 382] width 711 height 22
click at [458, 378] on span at bounding box center [461, 378] width 14 height 14
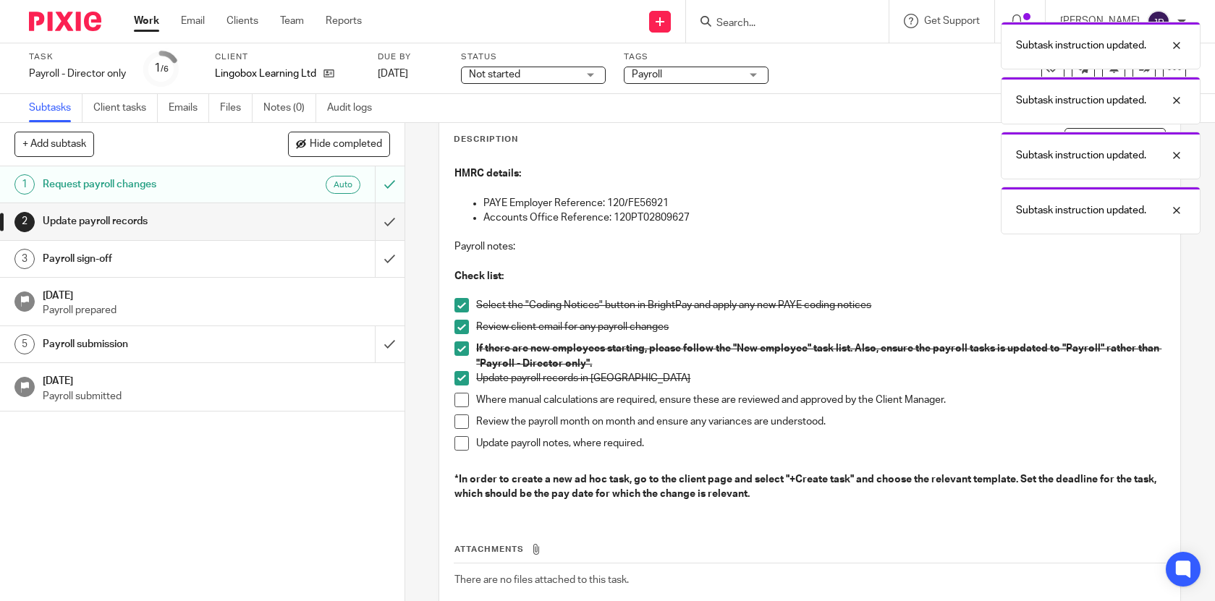
click at [458, 399] on span at bounding box center [461, 400] width 14 height 14
click at [458, 421] on span at bounding box center [461, 422] width 14 height 14
click at [458, 441] on span at bounding box center [461, 443] width 14 height 14
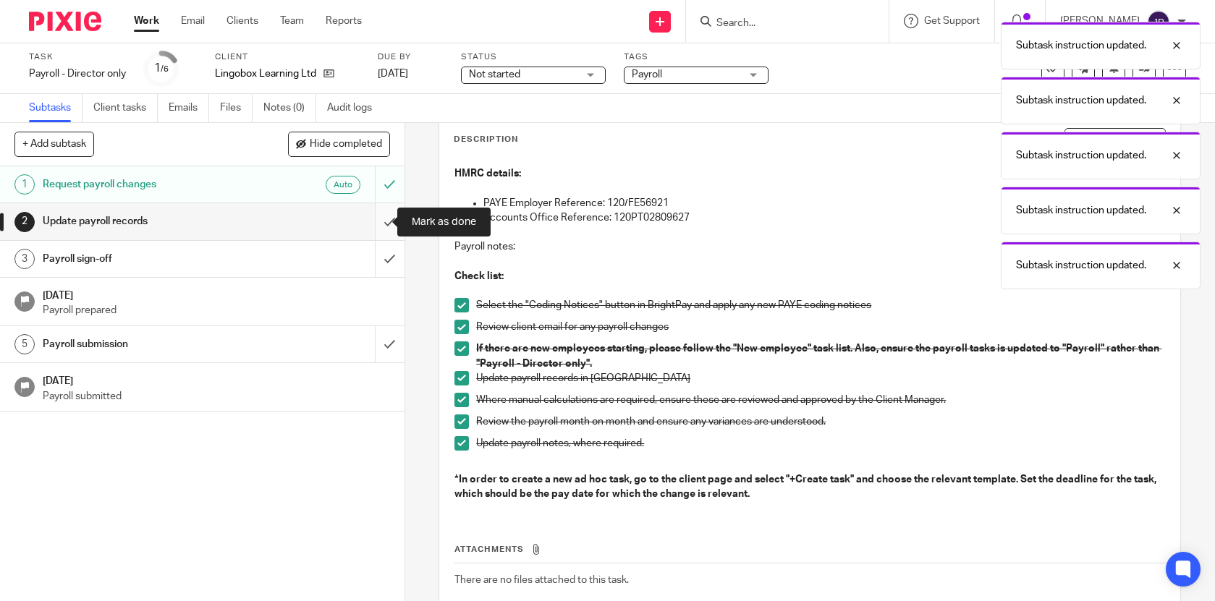
click at [378, 216] on input "submit" at bounding box center [202, 221] width 404 height 36
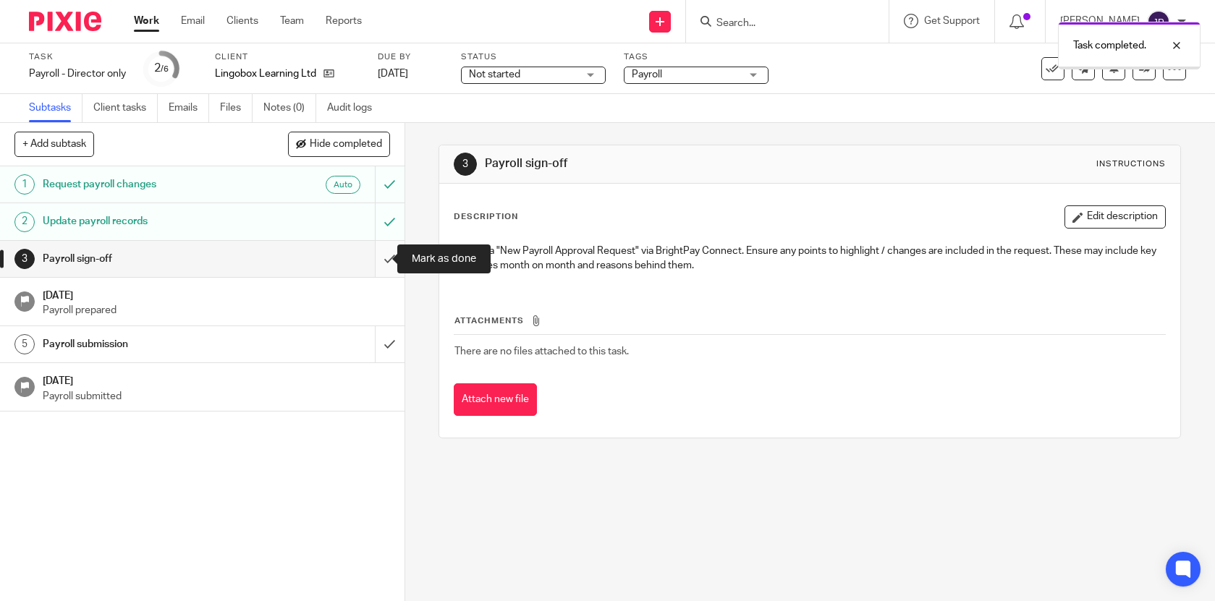
click at [378, 263] on input "submit" at bounding box center [202, 259] width 404 height 36
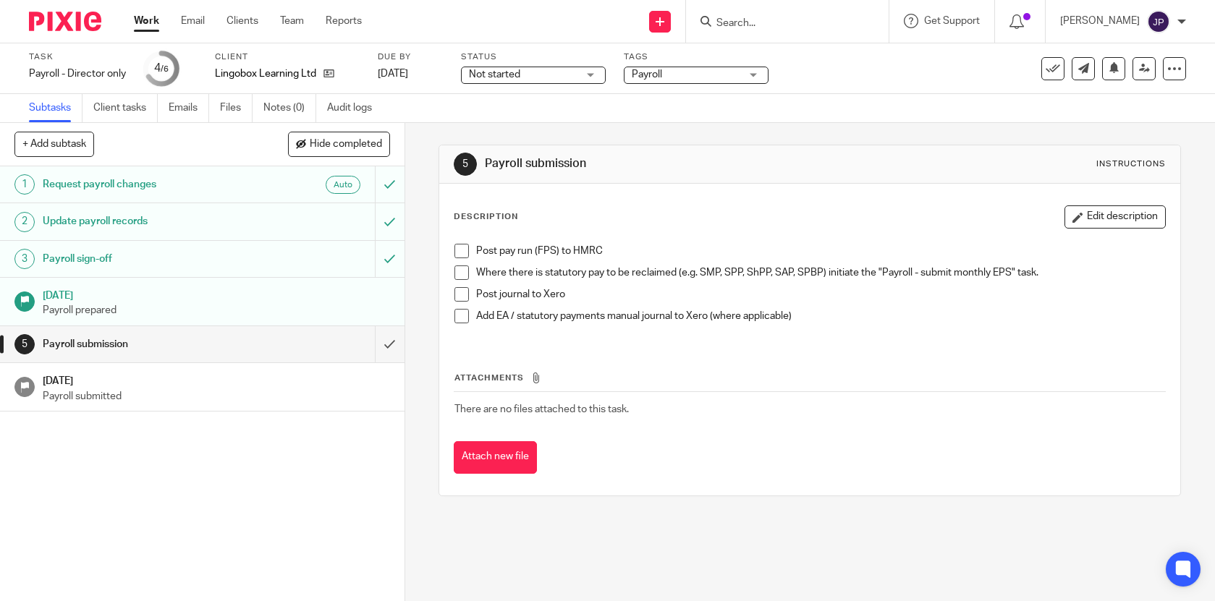
click at [146, 15] on link "Work" at bounding box center [146, 21] width 25 height 14
